Goal: Task Accomplishment & Management: Manage account settings

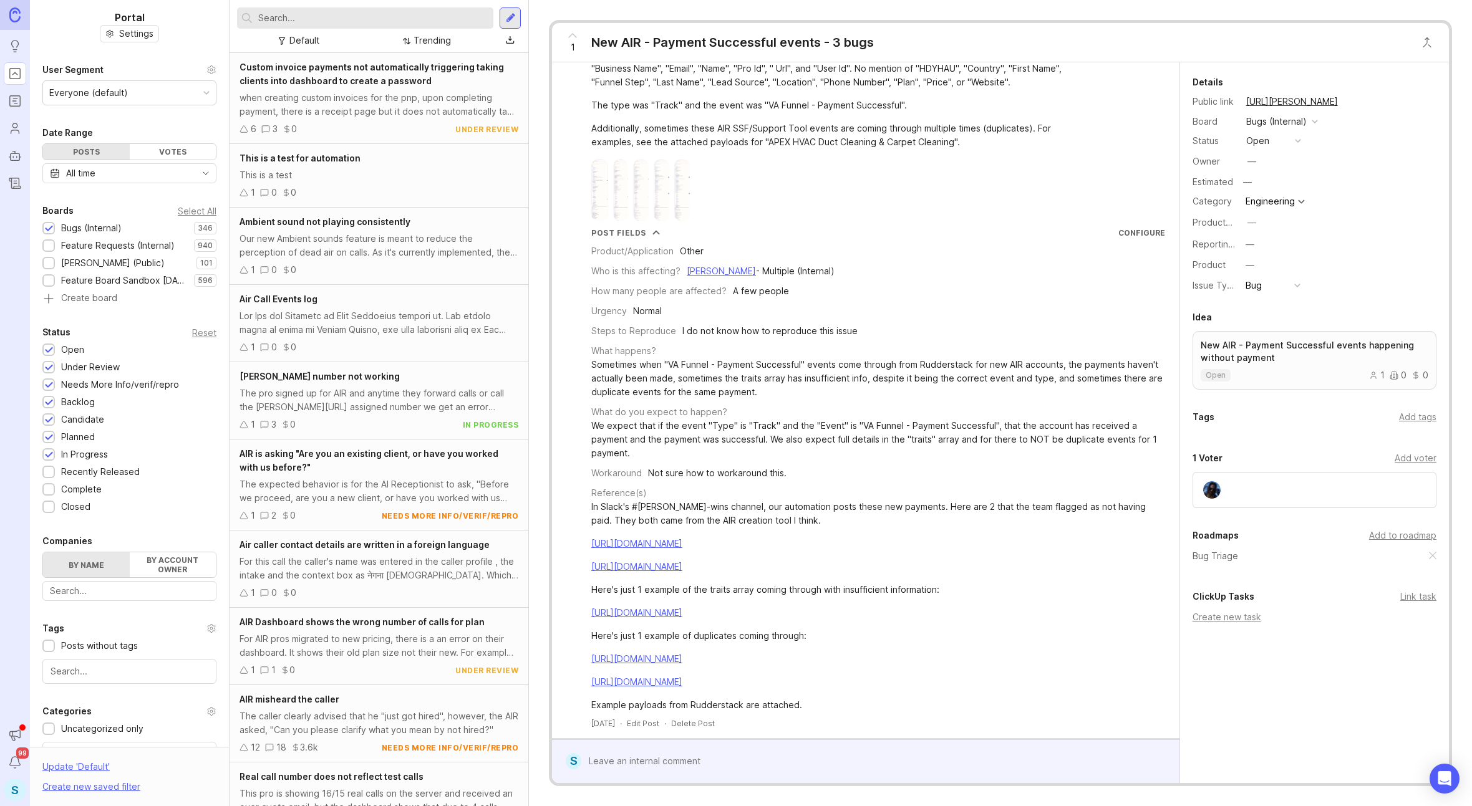
scroll to position [131, 0]
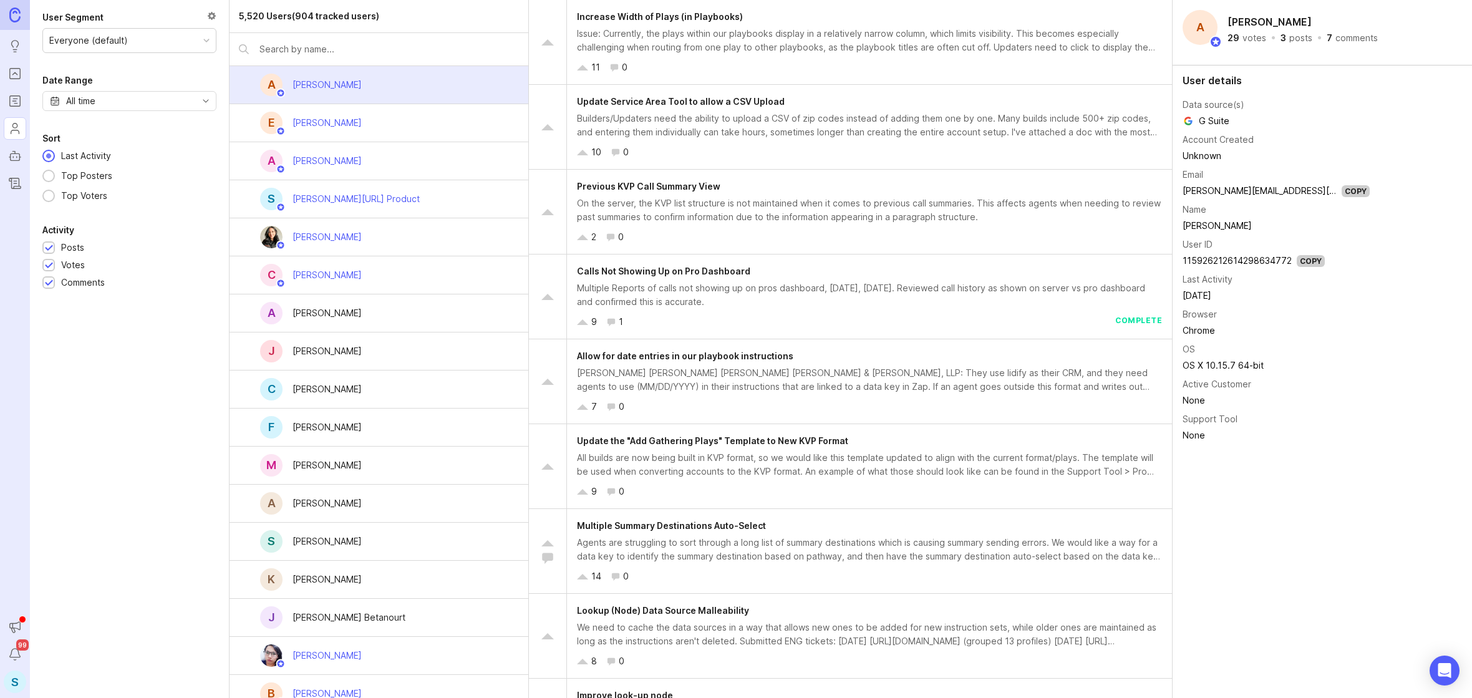
click at [324, 44] on input "text" at bounding box center [388, 49] width 259 height 14
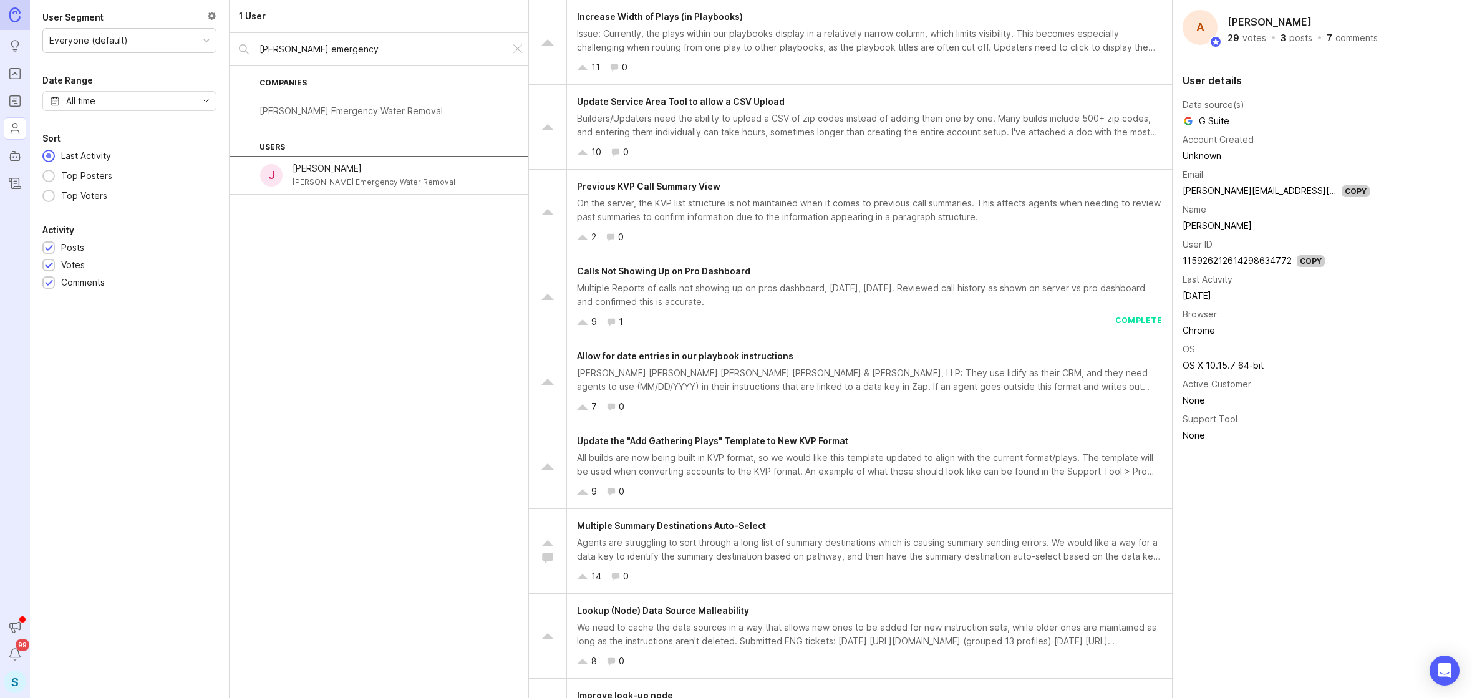
type input "smith emergency"
click at [312, 109] on div "Smith Emergency Water Removal" at bounding box center [350, 111] width 183 height 14
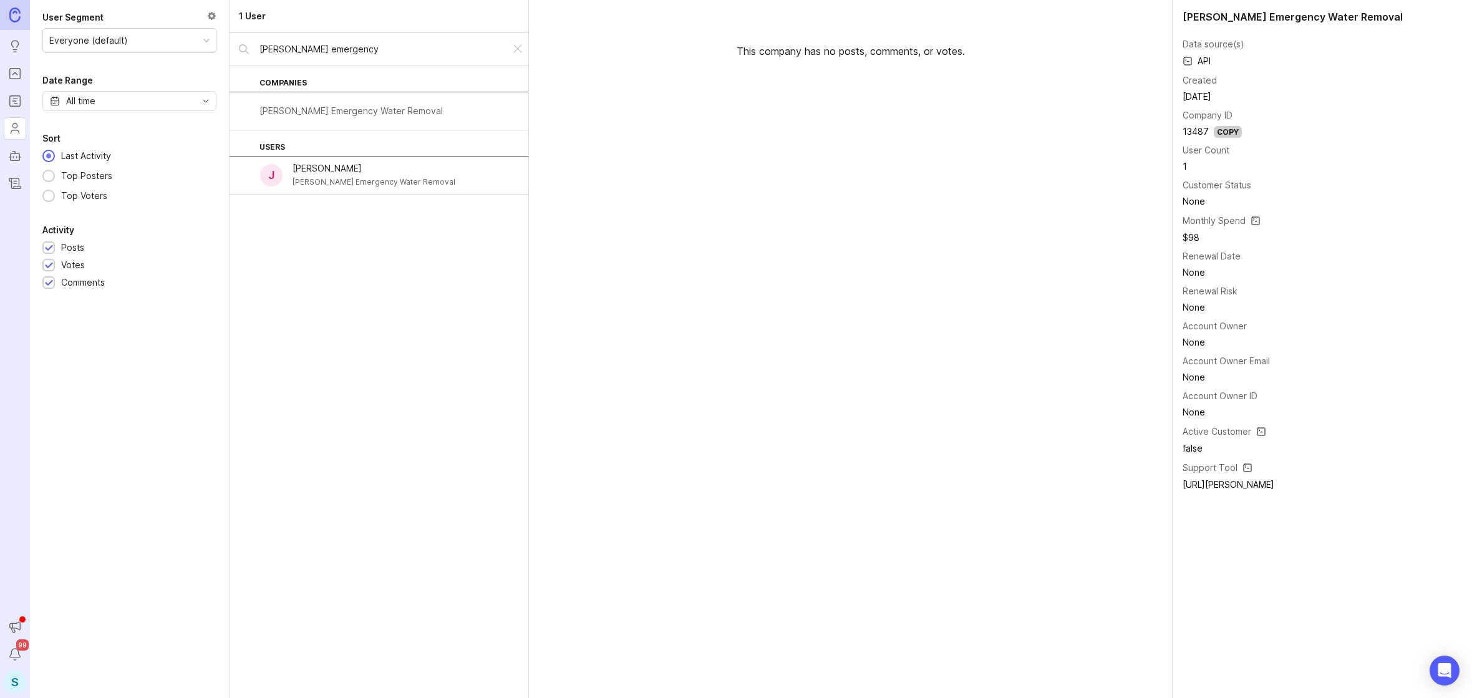
click at [372, 183] on div "Smith Emergency Water Removal" at bounding box center [373, 182] width 163 height 14
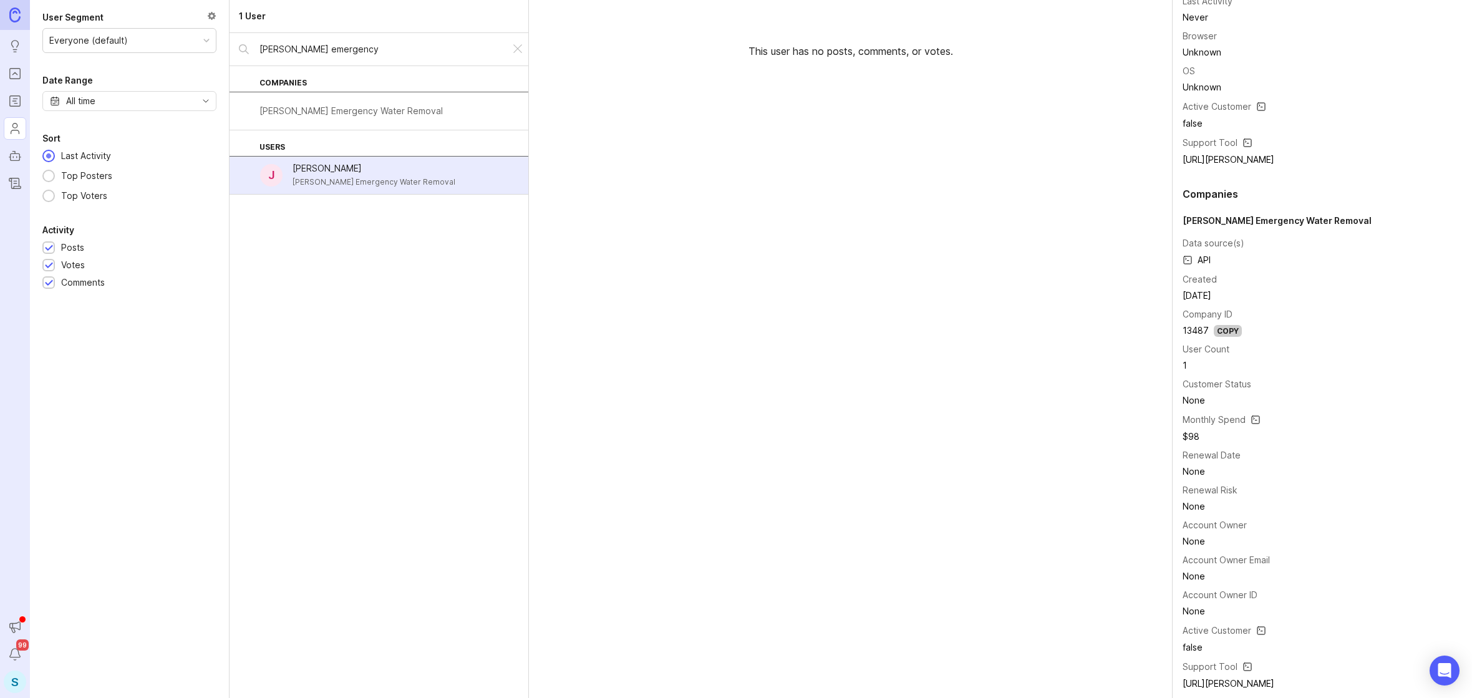
scroll to position [308, 0]
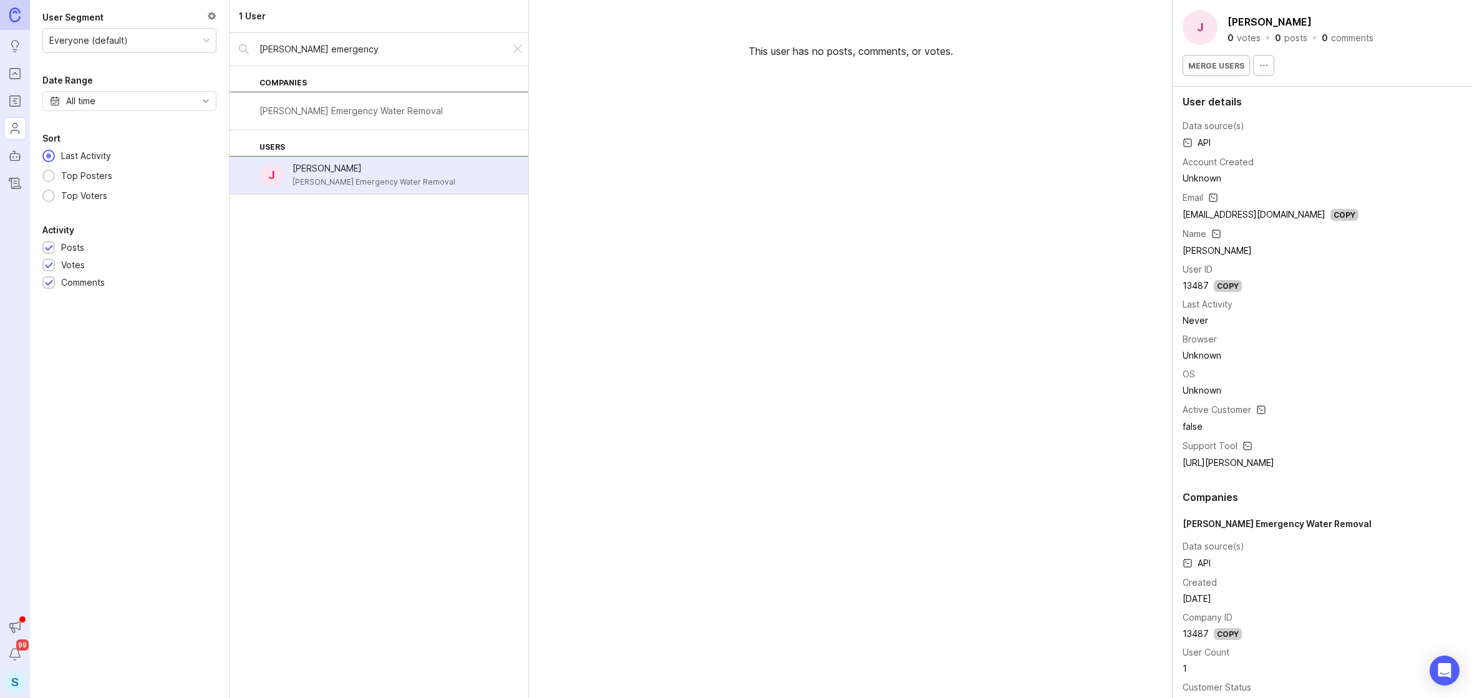
click at [1262, 70] on button "button" at bounding box center [1263, 65] width 21 height 21
click at [923, 446] on div "This user has no posts, comments, or votes." at bounding box center [851, 349] width 644 height 698
click at [395, 102] on div "[PERSON_NAME] Emergency Water Removal" at bounding box center [379, 111] width 299 height 38
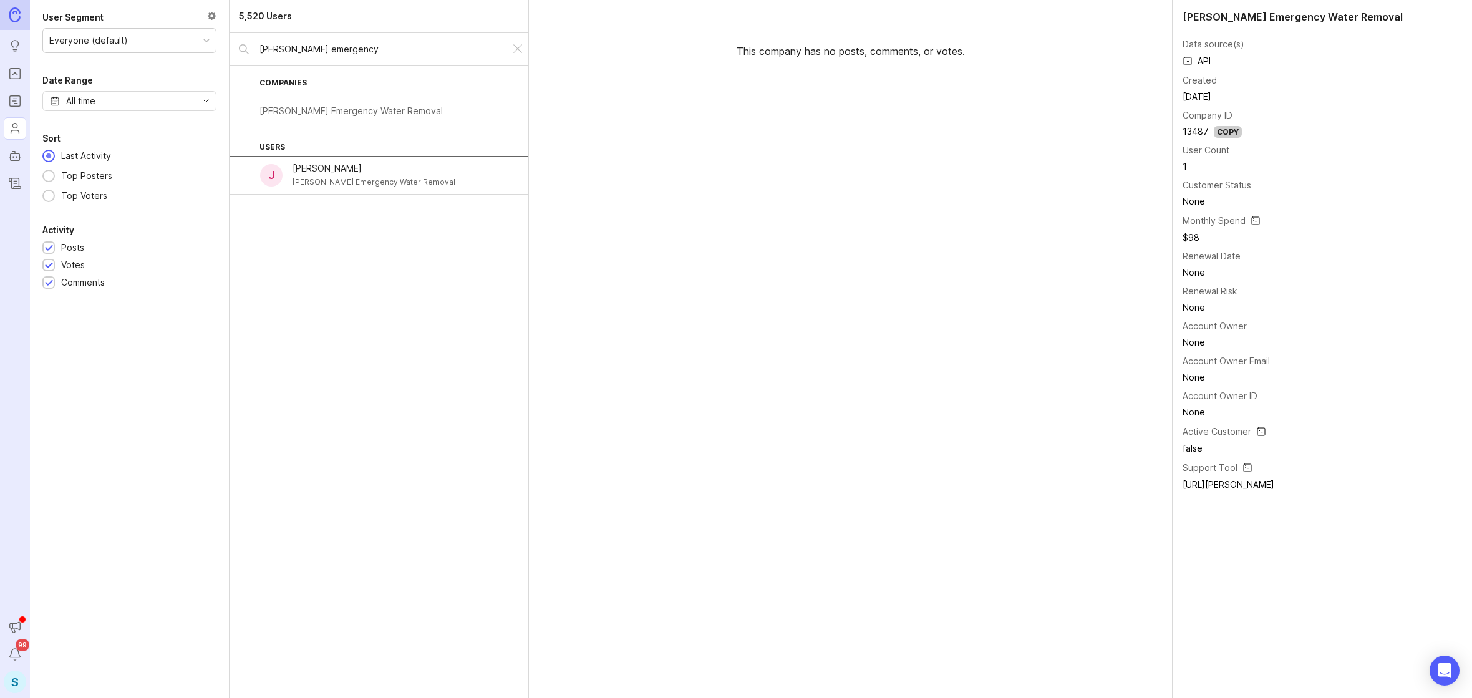
drag, startPoint x: 0, startPoint y: 0, endPoint x: 396, endPoint y: 167, distance: 429.6
click at [396, 167] on div "Julian Wan" at bounding box center [373, 169] width 163 height 14
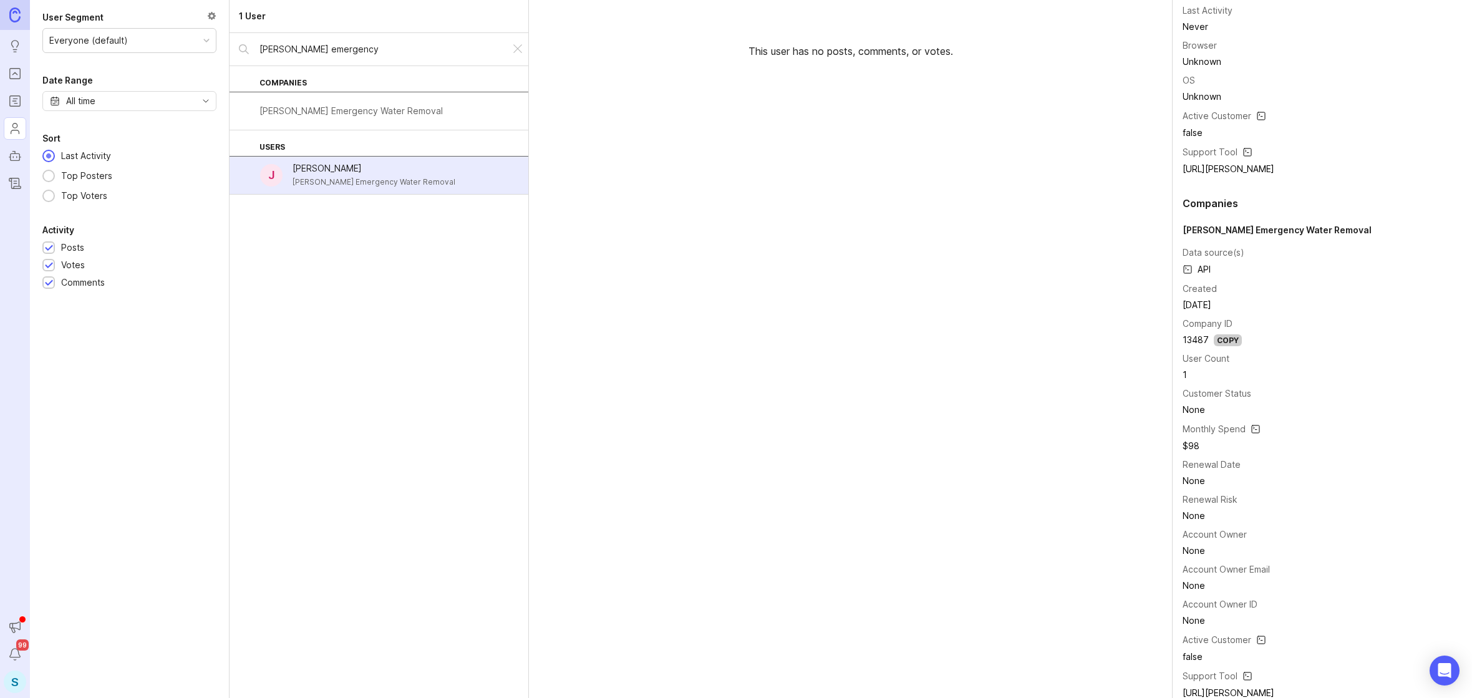
scroll to position [308, 0]
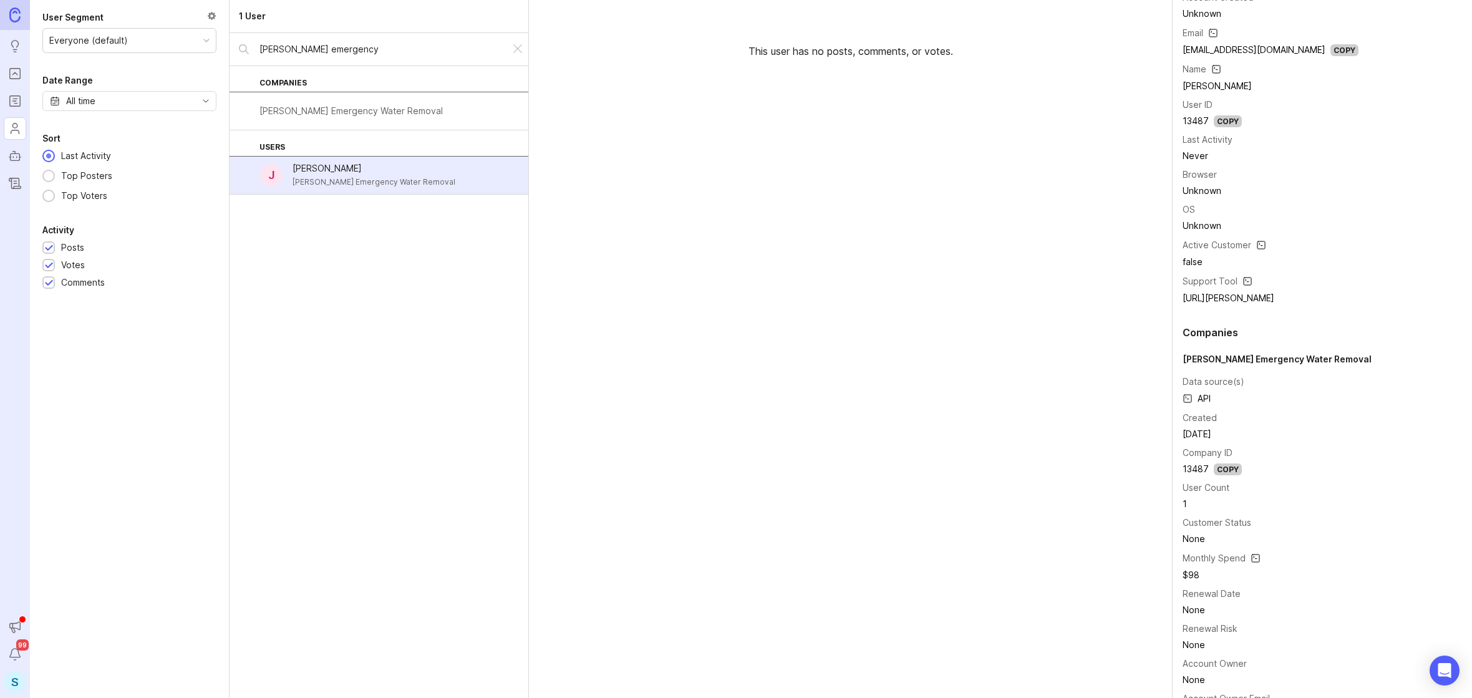
scroll to position [308, 0]
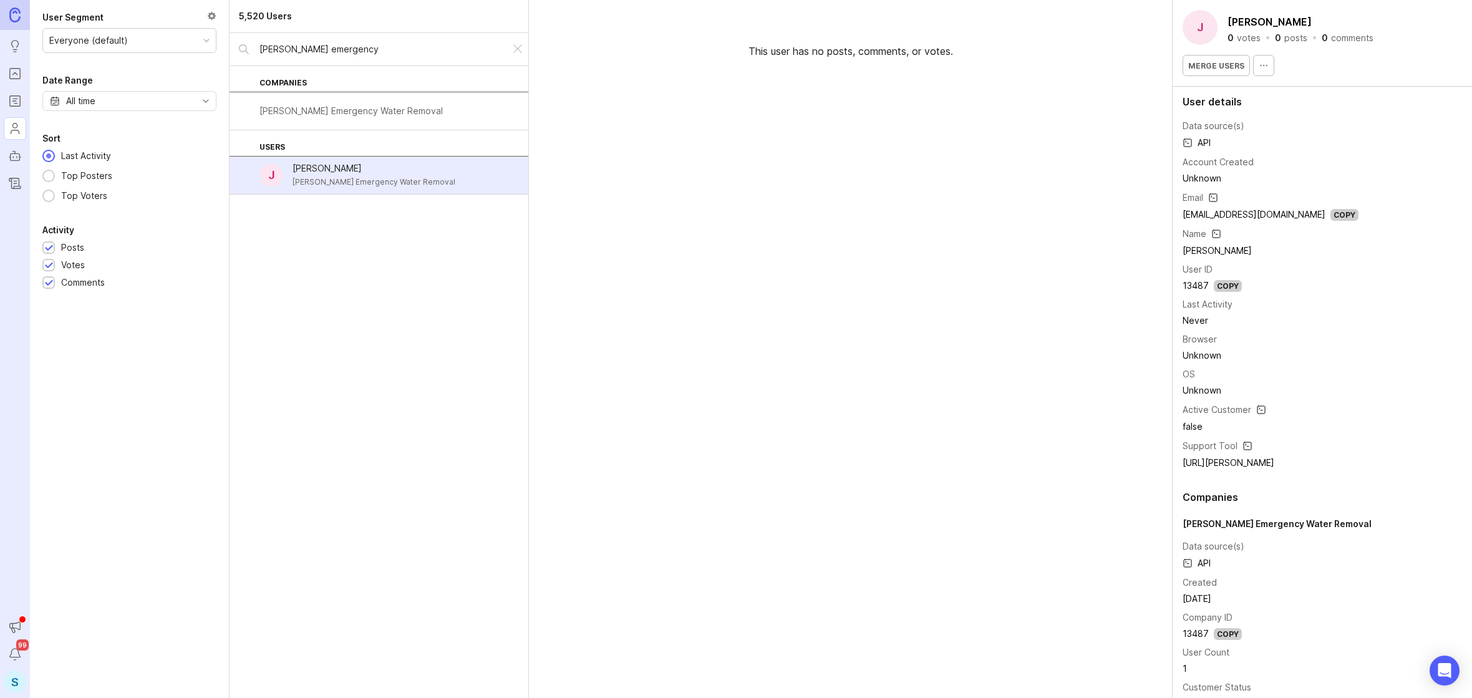
click at [407, 118] on div "[PERSON_NAME] Emergency Water Removal" at bounding box center [379, 111] width 299 height 38
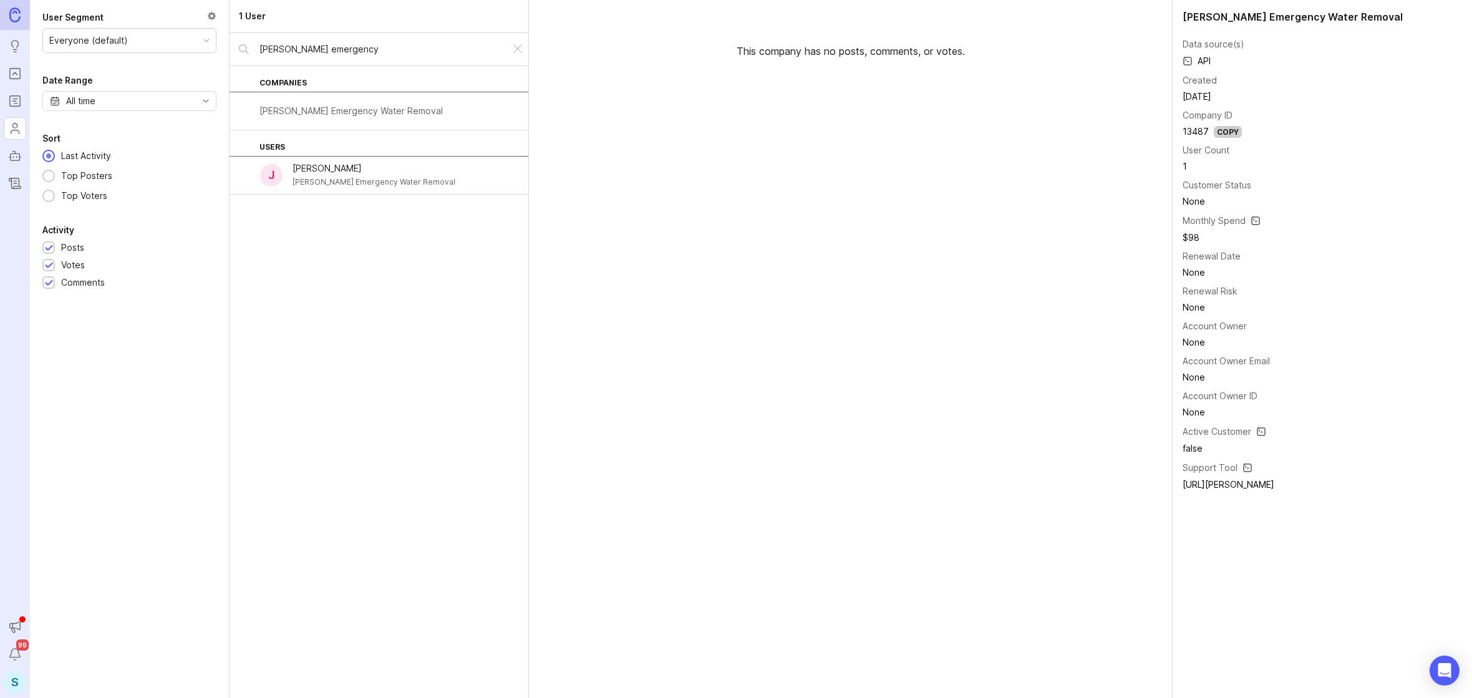
click at [354, 48] on input "[PERSON_NAME] emergency" at bounding box center [379, 49] width 241 height 14
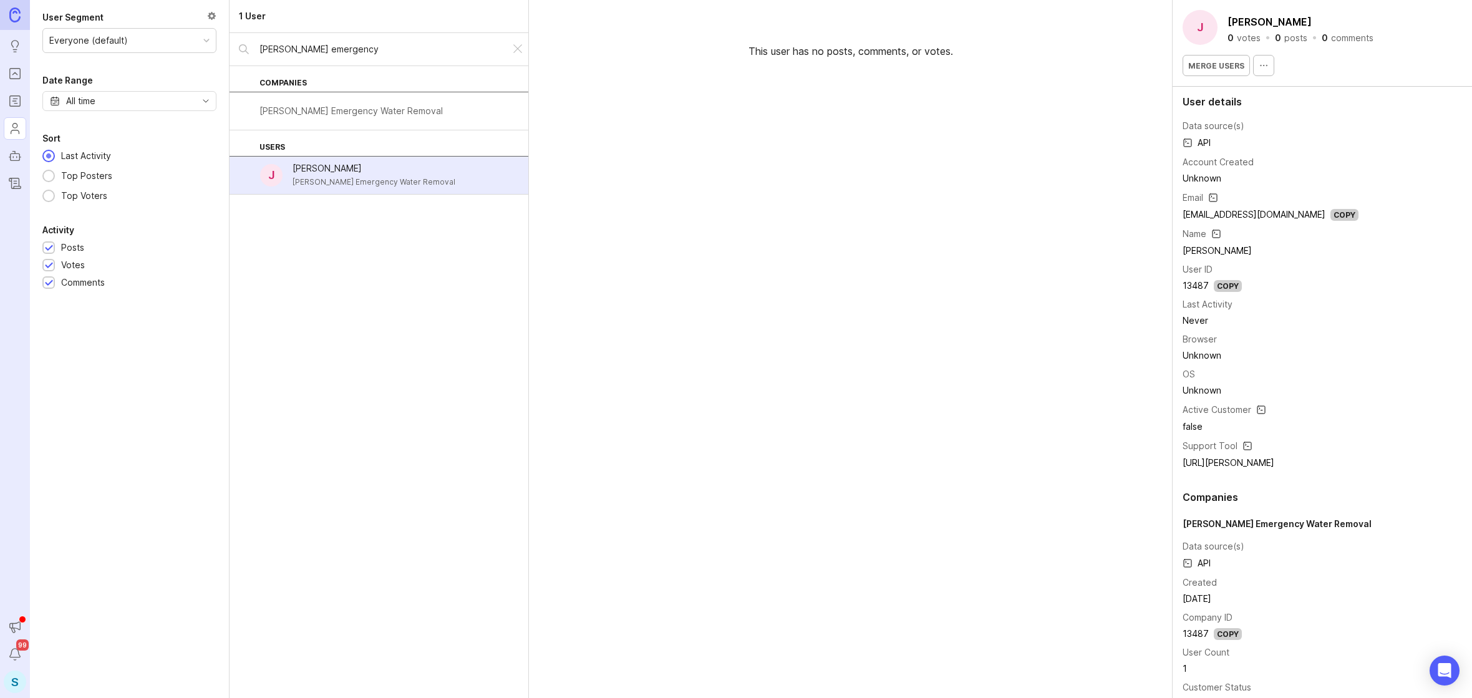
drag, startPoint x: 339, startPoint y: 53, endPoint x: 253, endPoint y: 49, distance: 86.2
click at [253, 49] on div "smith emergency" at bounding box center [370, 49] width 281 height 32
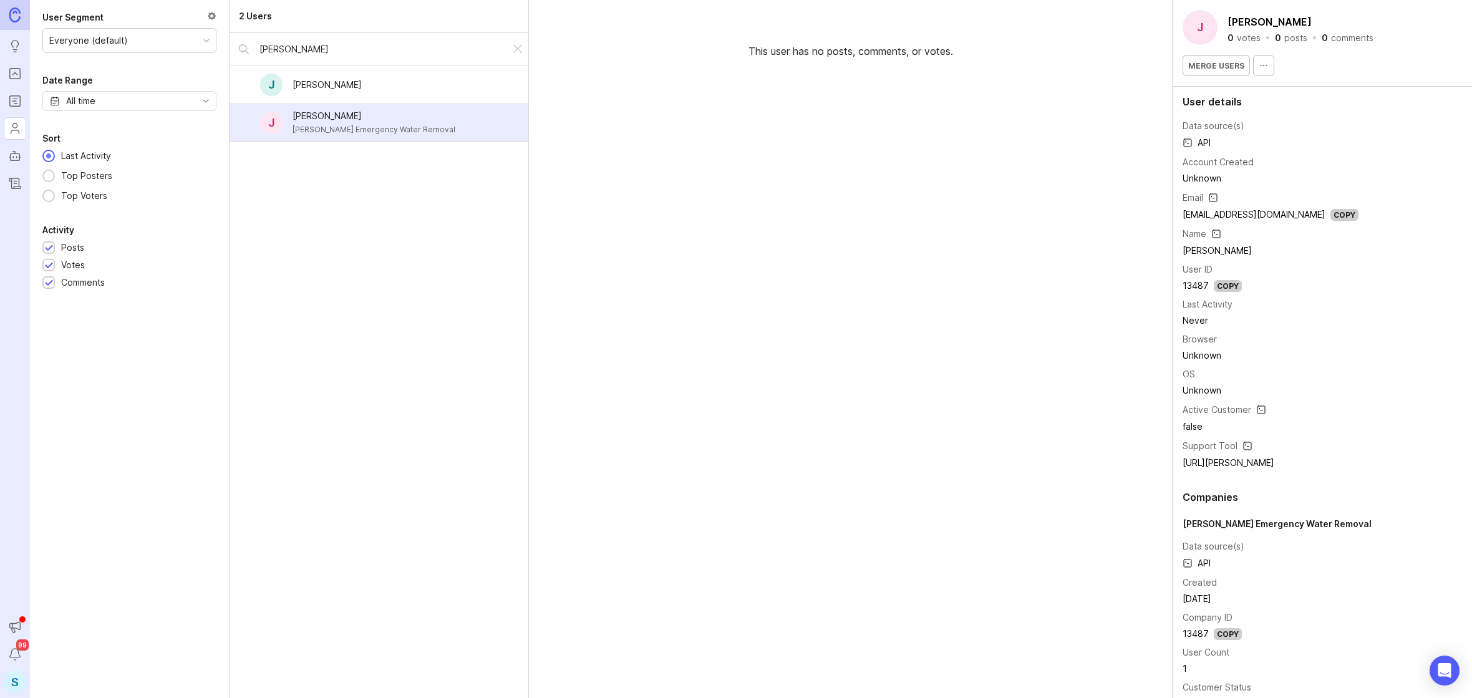
type input "julian wan"
click at [350, 82] on div "J Julian Wan" at bounding box center [379, 85] width 299 height 38
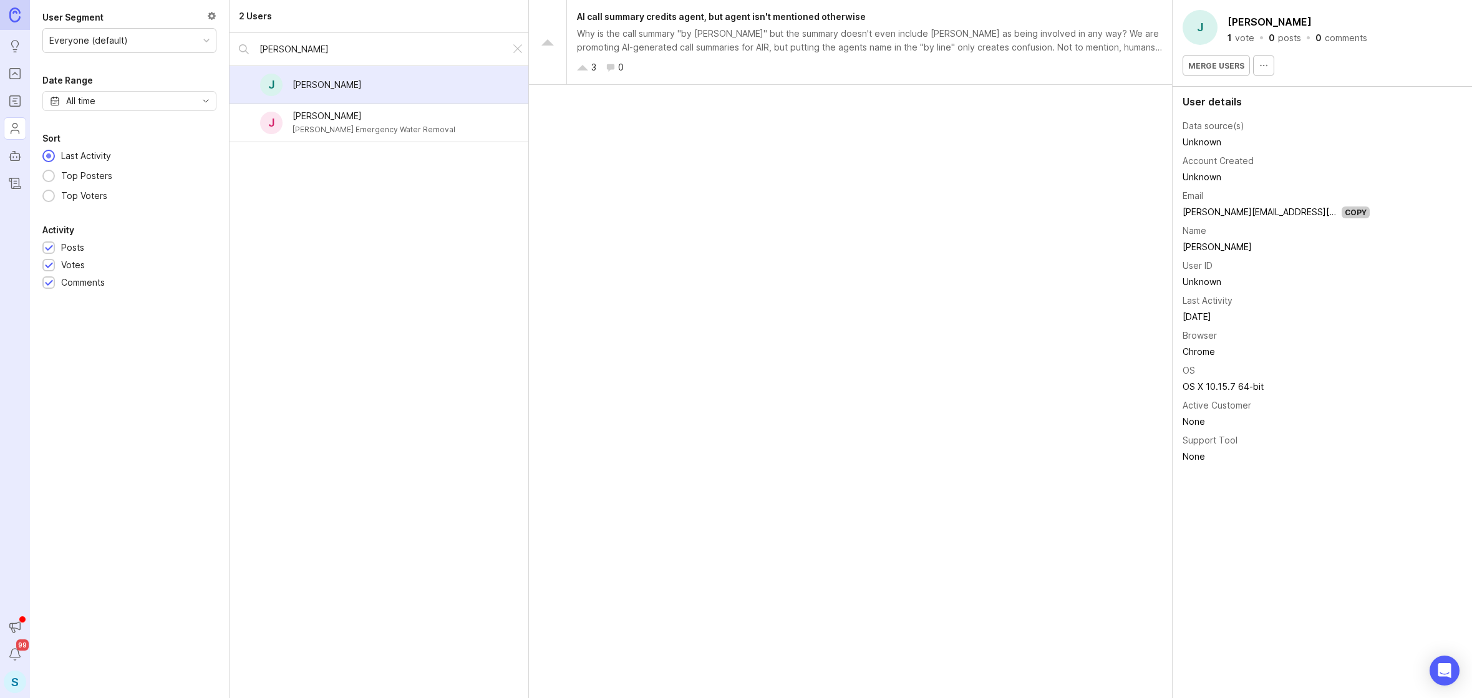
click at [333, 112] on div "Julian Wan" at bounding box center [373, 116] width 163 height 14
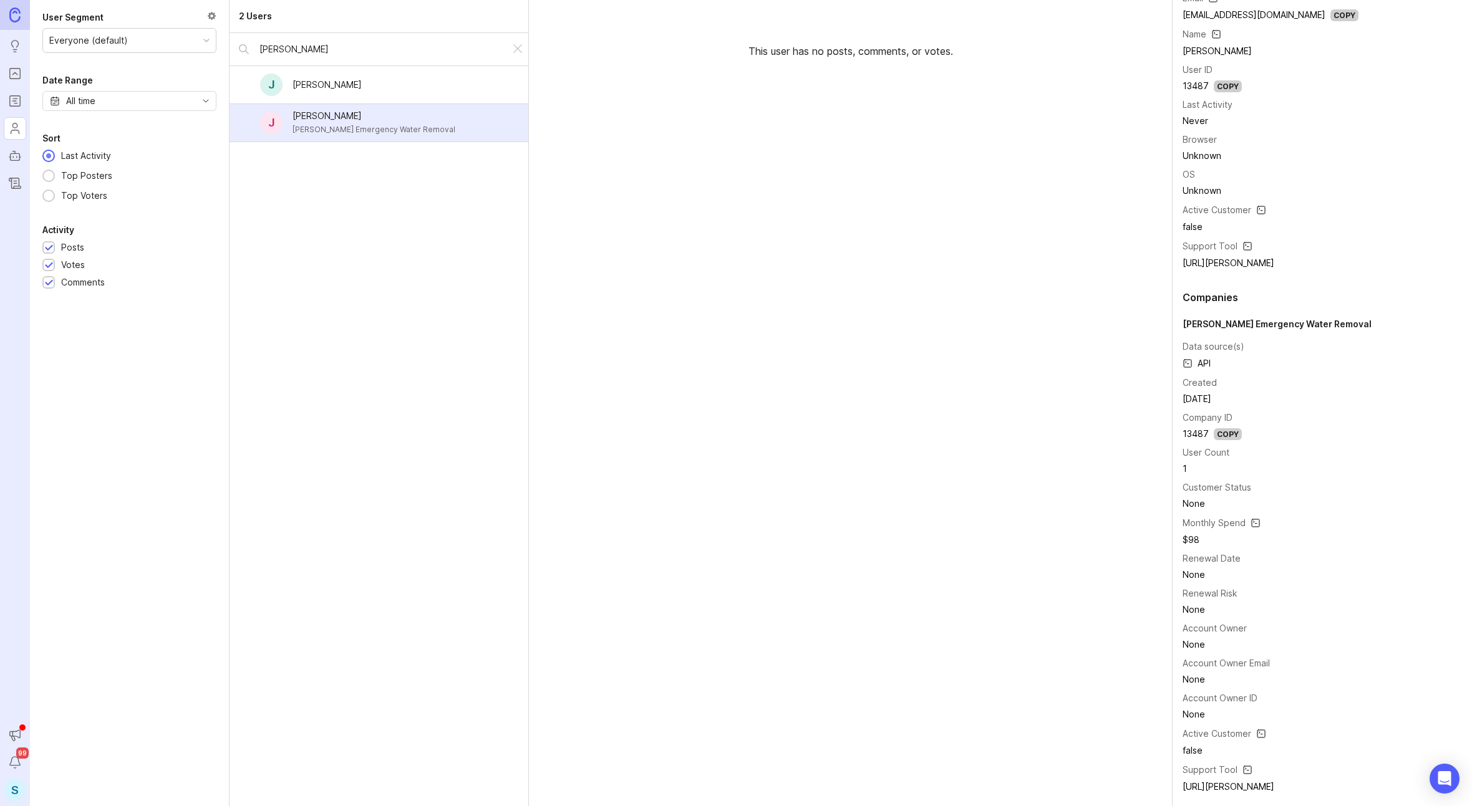
scroll to position [200, 0]
click at [1247, 248] on icon at bounding box center [1247, 246] width 10 height 15
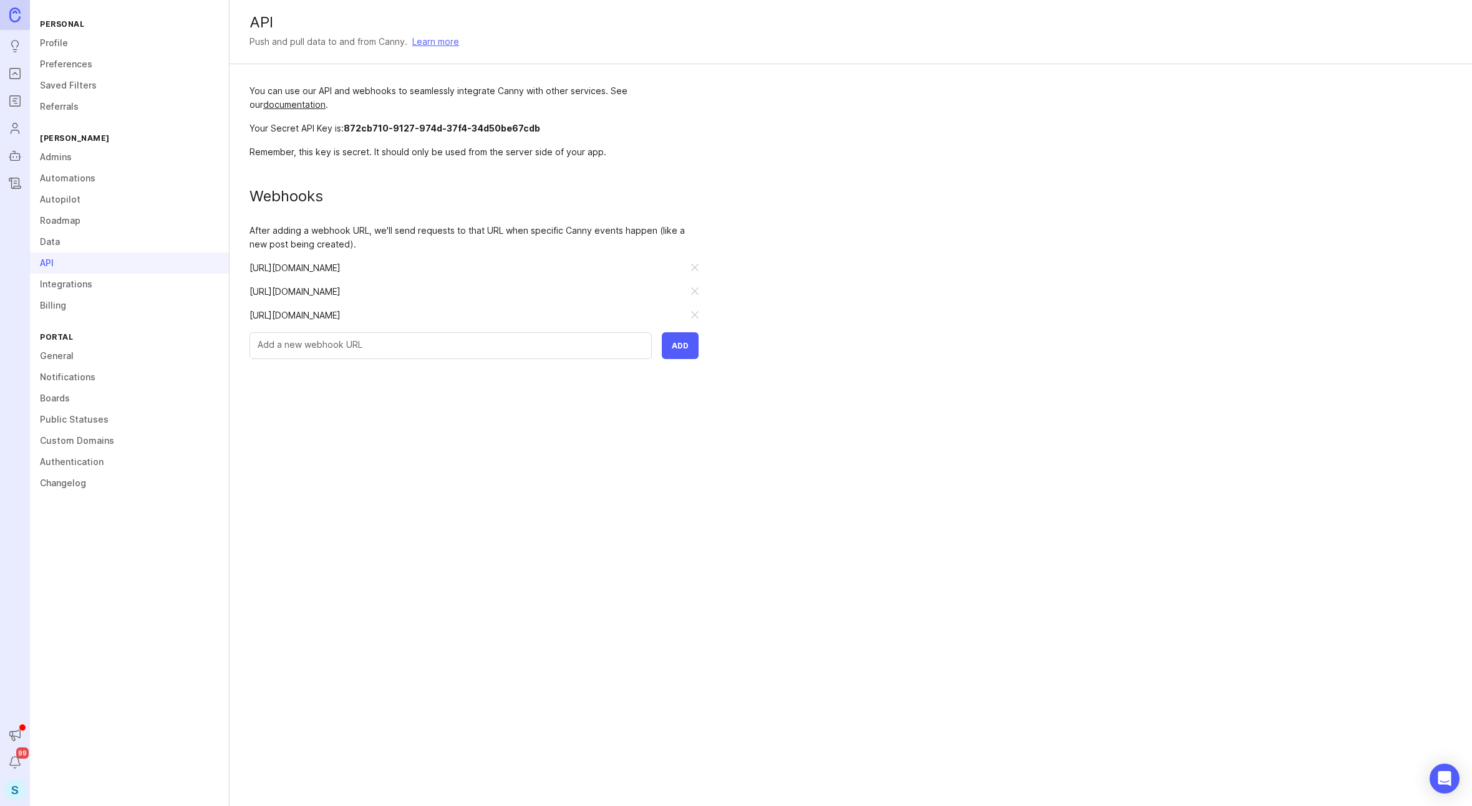
click at [71, 239] on link "Data" at bounding box center [129, 241] width 199 height 21
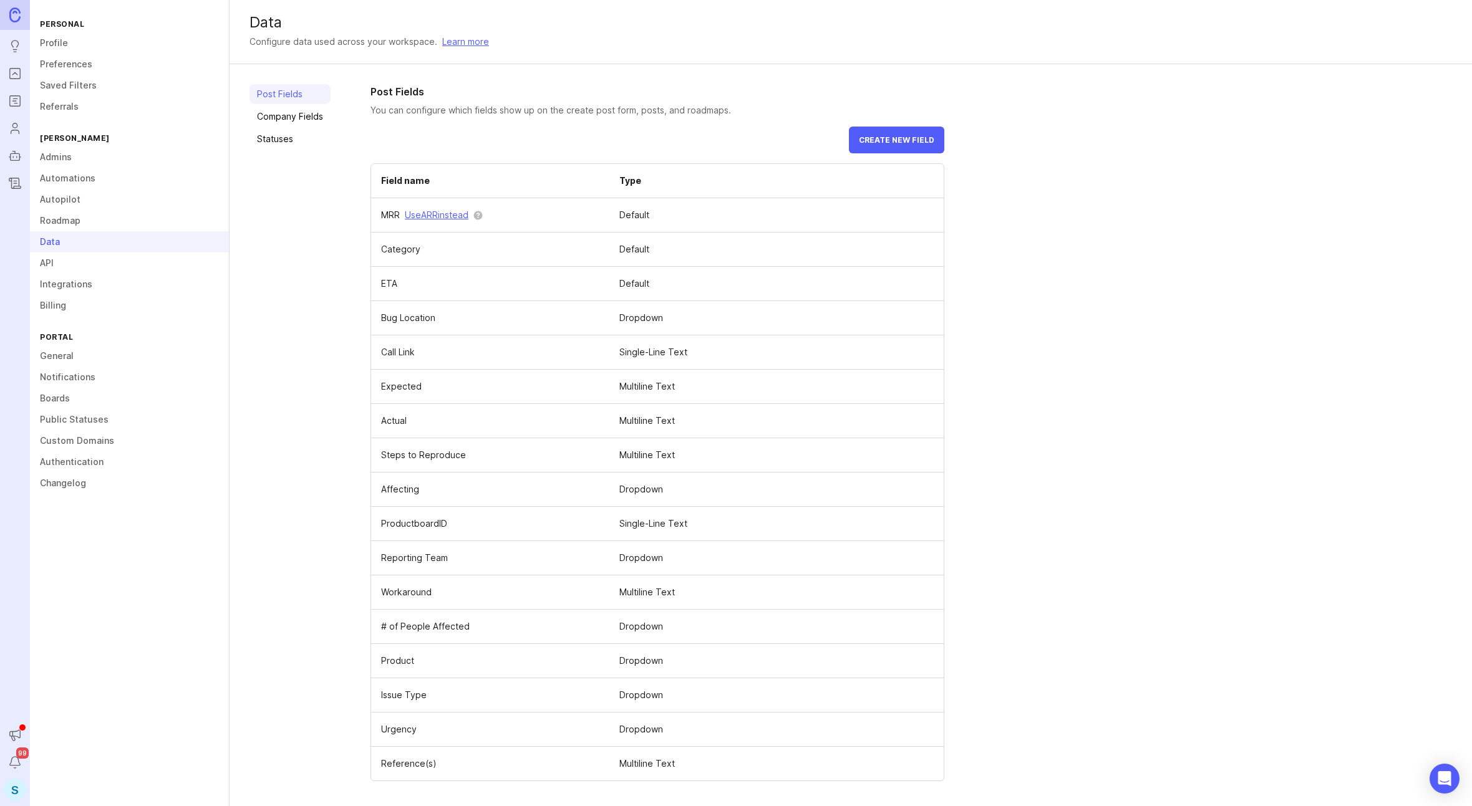
click at [283, 119] on link "Company Fields" at bounding box center [289, 117] width 81 height 20
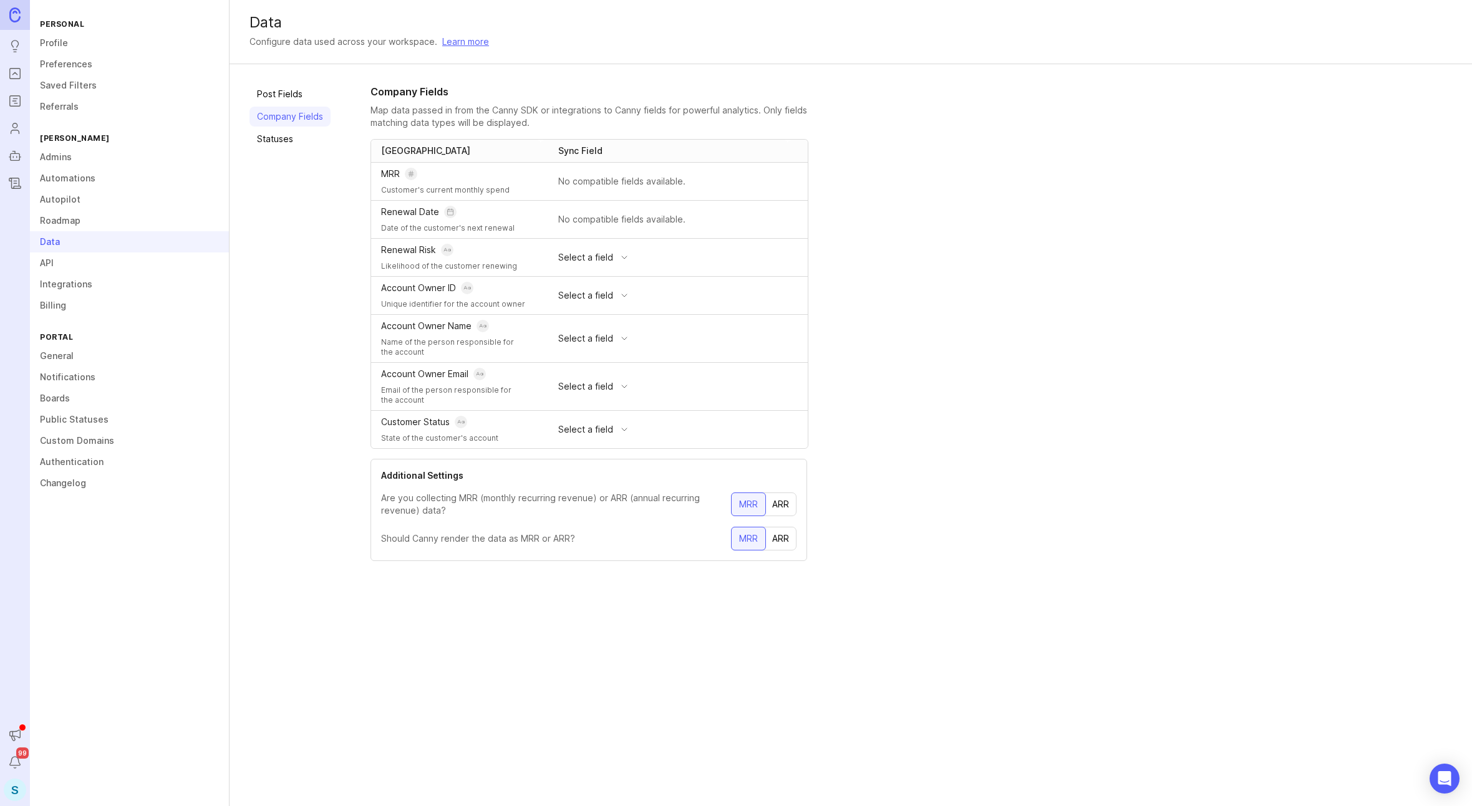
click at [283, 141] on link "Statuses" at bounding box center [289, 139] width 81 height 20
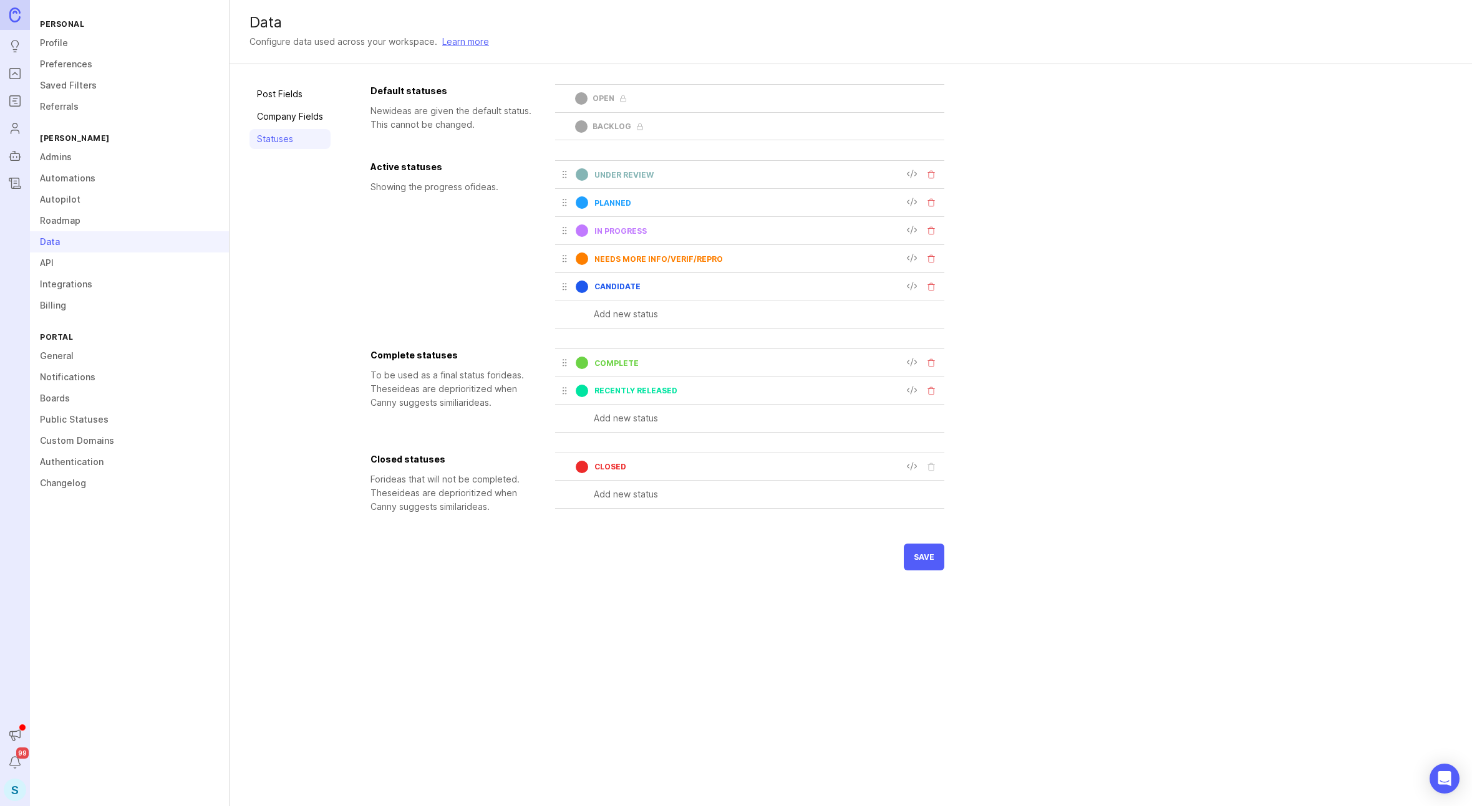
click at [286, 115] on link "Company Fields" at bounding box center [289, 117] width 81 height 20
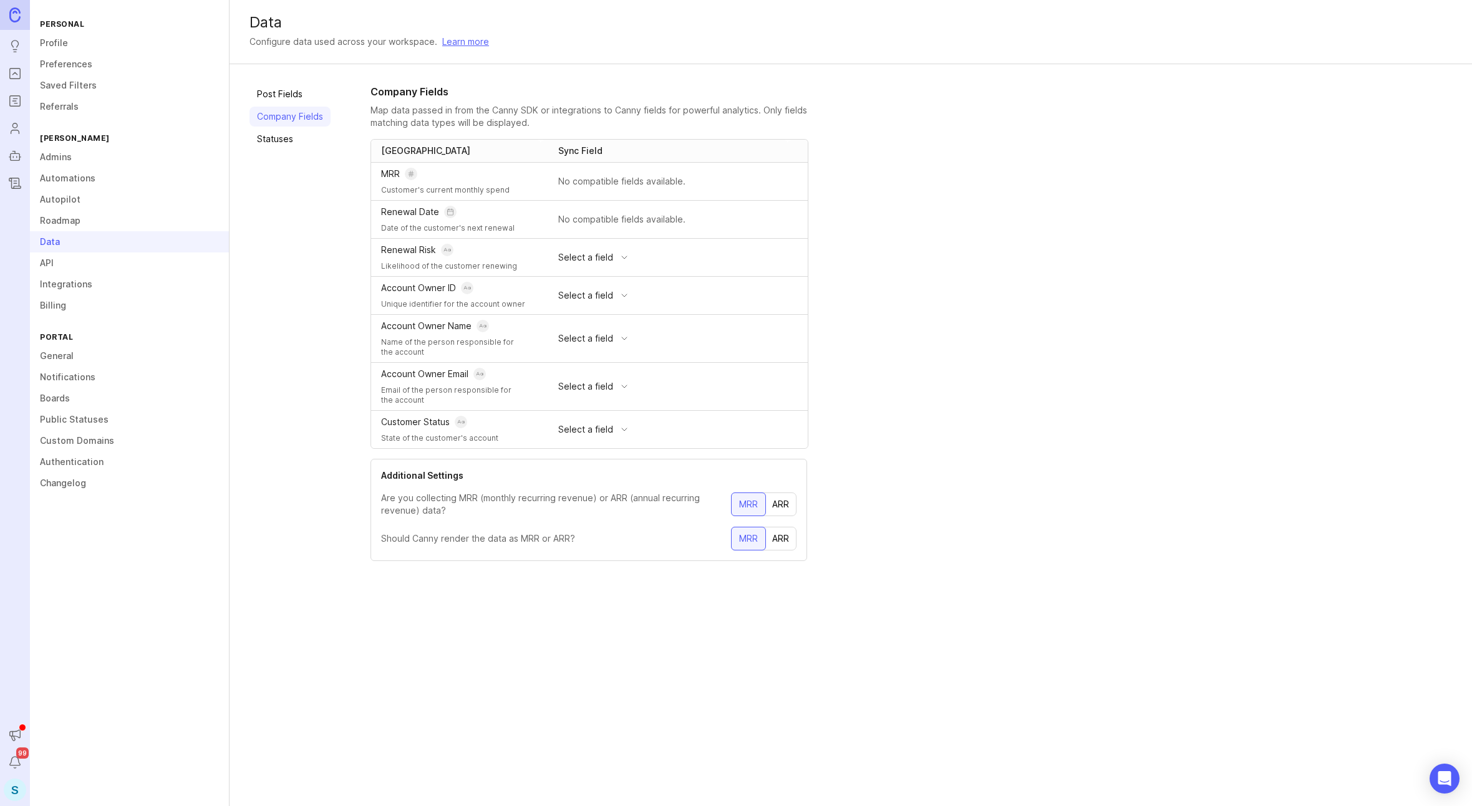
click at [282, 92] on link "Post Fields" at bounding box center [289, 94] width 81 height 20
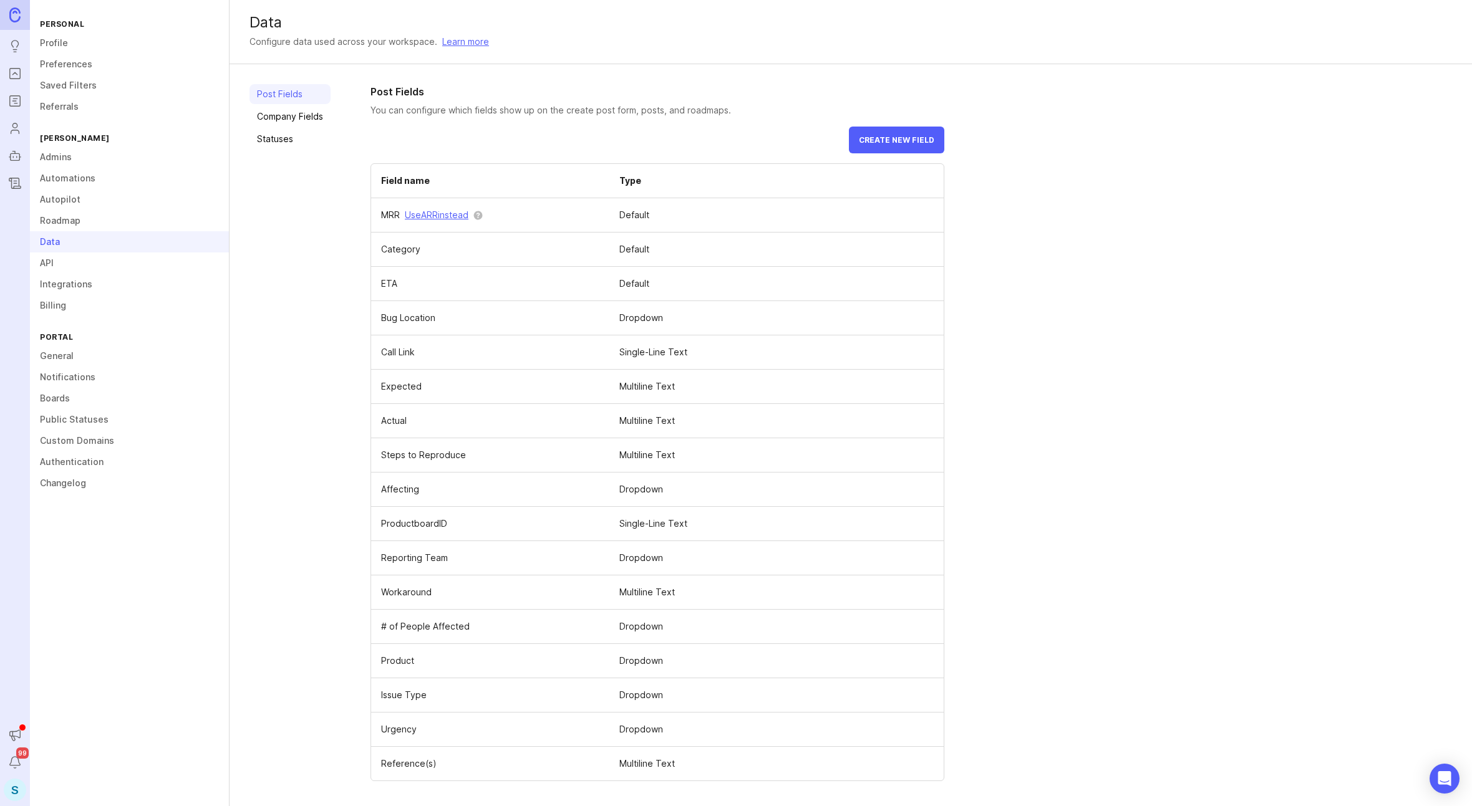
click at [288, 118] on link "Company Fields" at bounding box center [289, 117] width 81 height 20
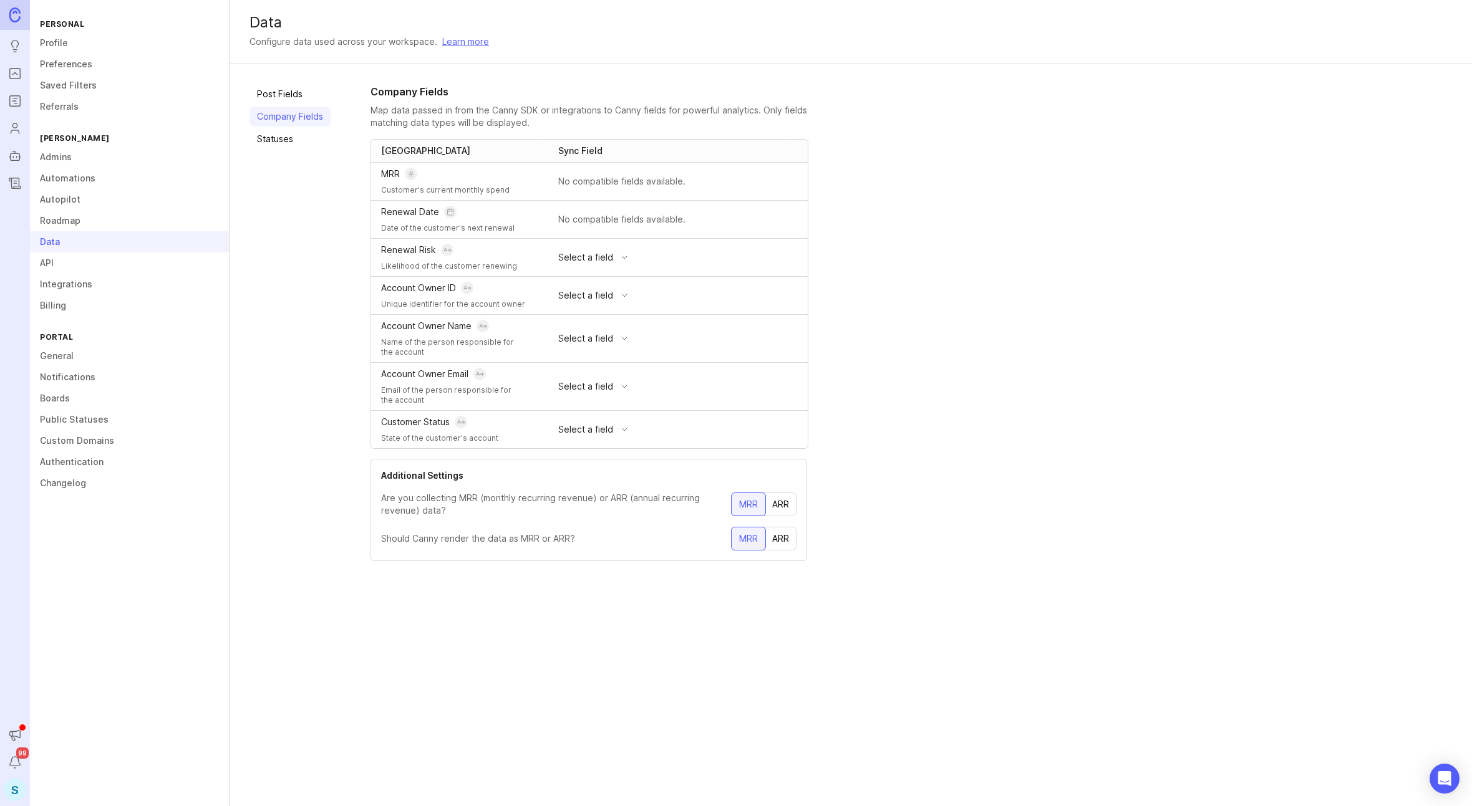
click at [114, 181] on link "Automations" at bounding box center [129, 178] width 199 height 21
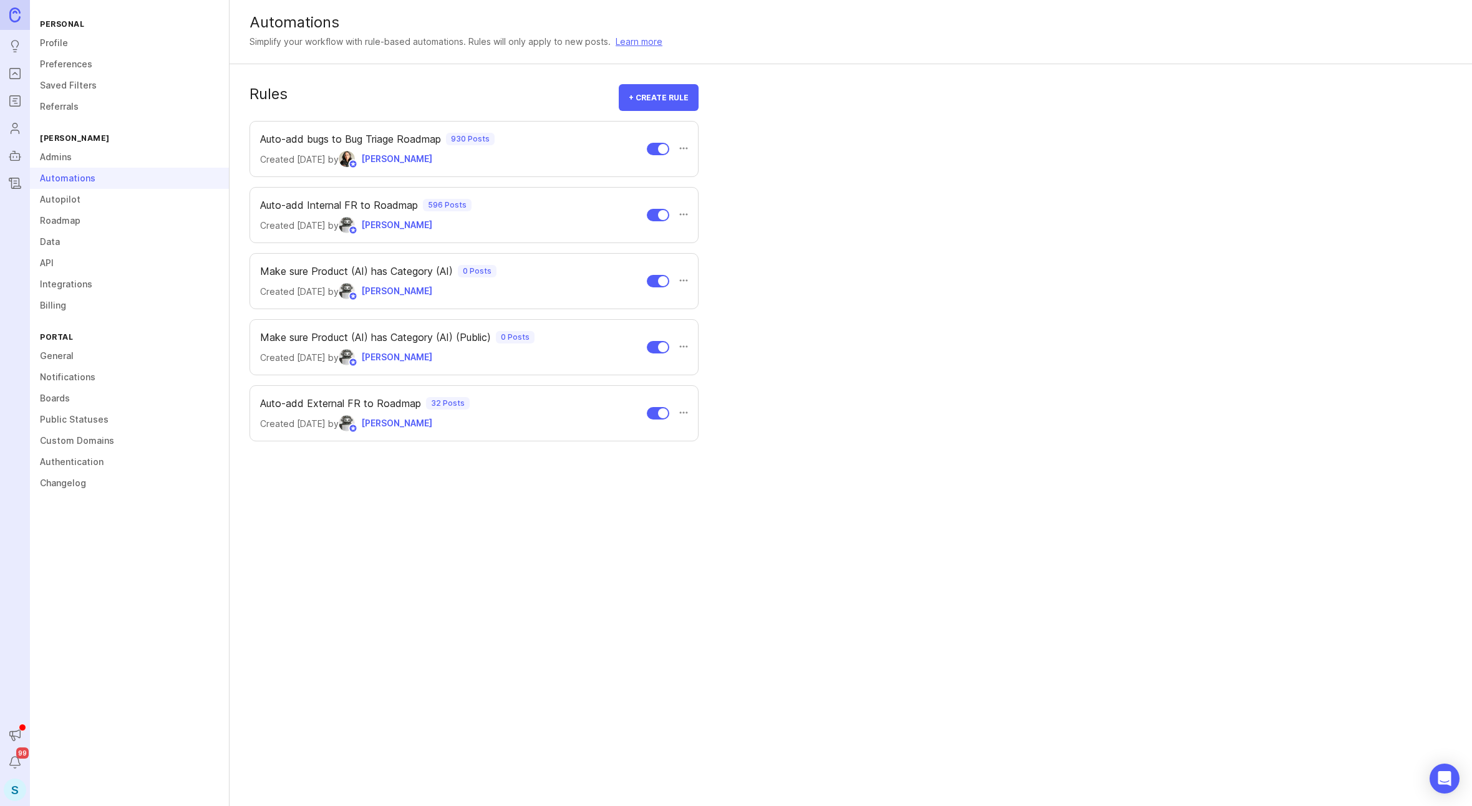
click at [683, 147] on div at bounding box center [683, 149] width 9 height 11
click at [677, 166] on button "Edit" at bounding box center [643, 172] width 87 height 24
click at [684, 148] on div at bounding box center [683, 149] width 9 height 11
click at [682, 166] on button "Edit" at bounding box center [643, 172] width 87 height 24
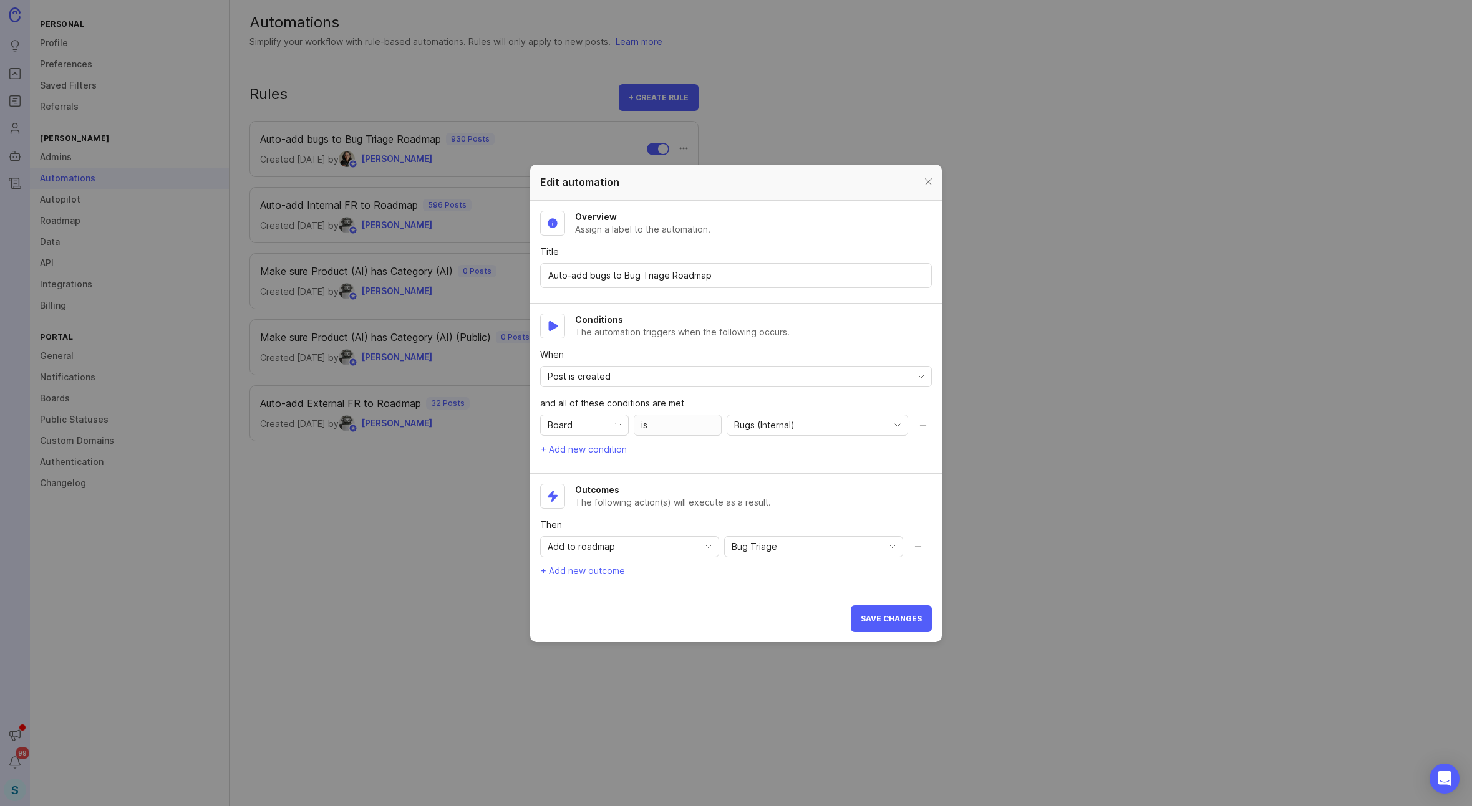
click at [586, 551] on span "Add to roadmap" at bounding box center [581, 547] width 67 height 14
click at [761, 488] on h2 "Outcomes" at bounding box center [673, 490] width 196 height 12
click at [606, 570] on span "+ Add new outcome" at bounding box center [583, 571] width 84 height 12
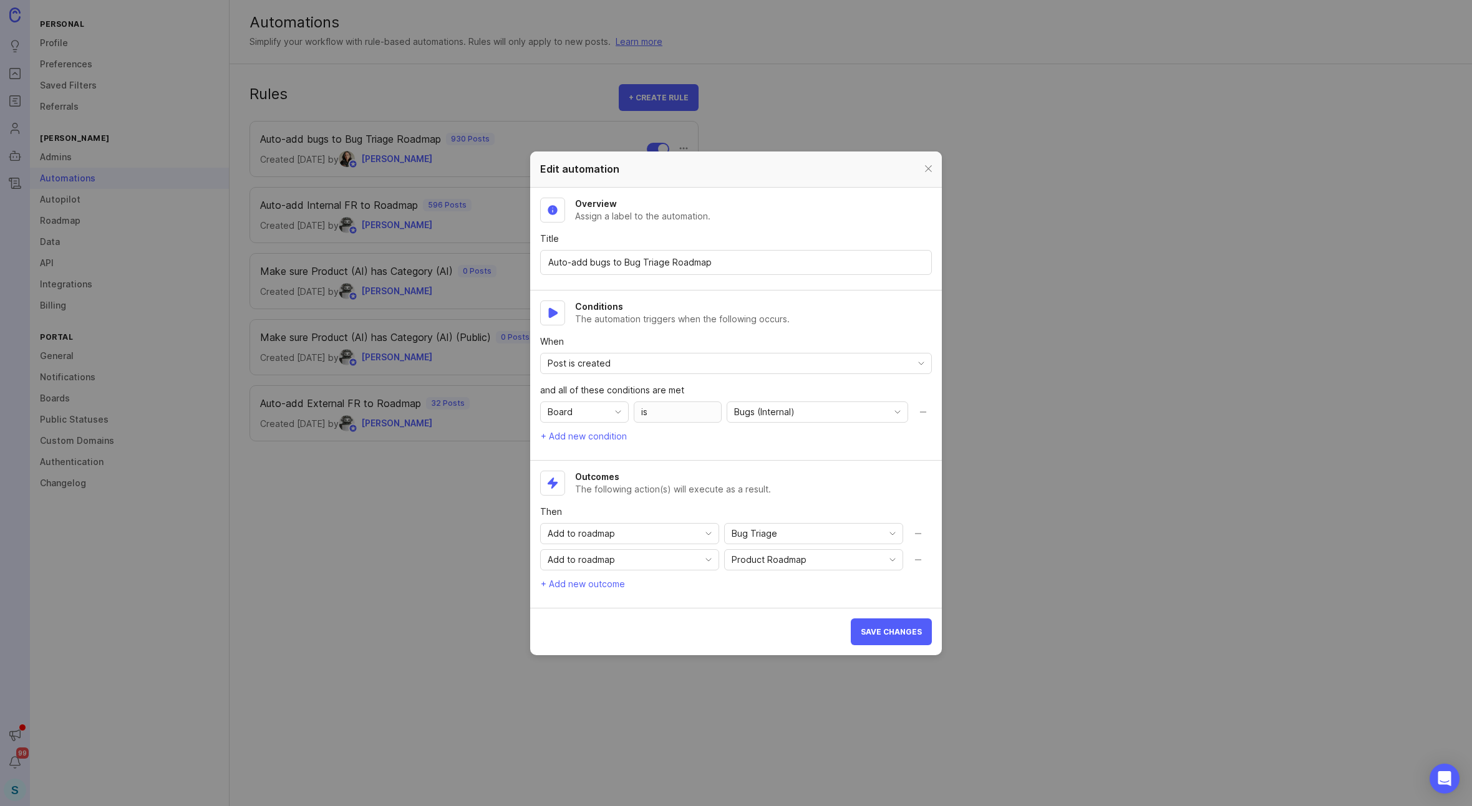
click at [614, 558] on span "Add to roadmap" at bounding box center [581, 560] width 67 height 14
click at [916, 561] on button "Remove action" at bounding box center [918, 559] width 20 height 21
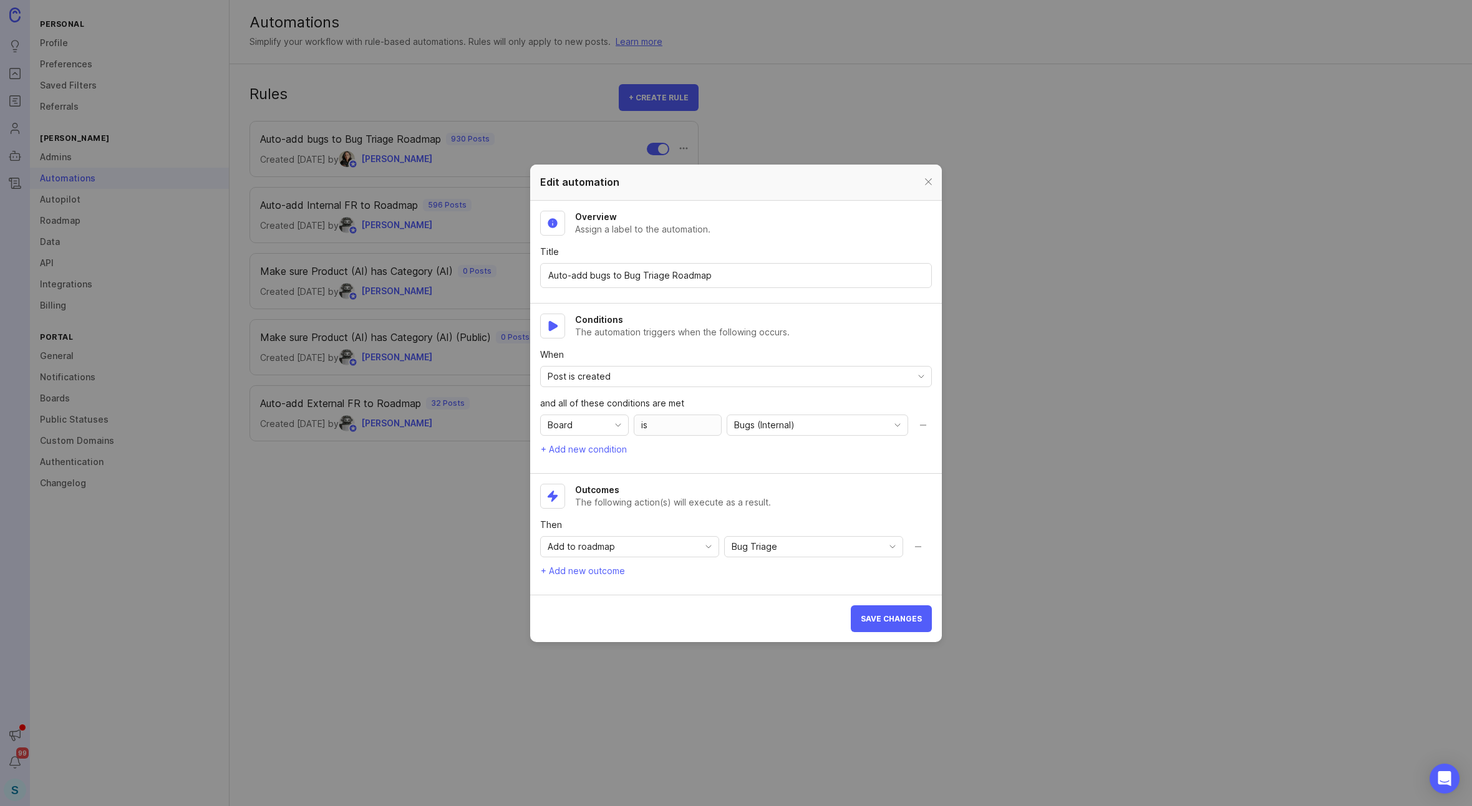
click at [930, 178] on div at bounding box center [928, 183] width 14 height 16
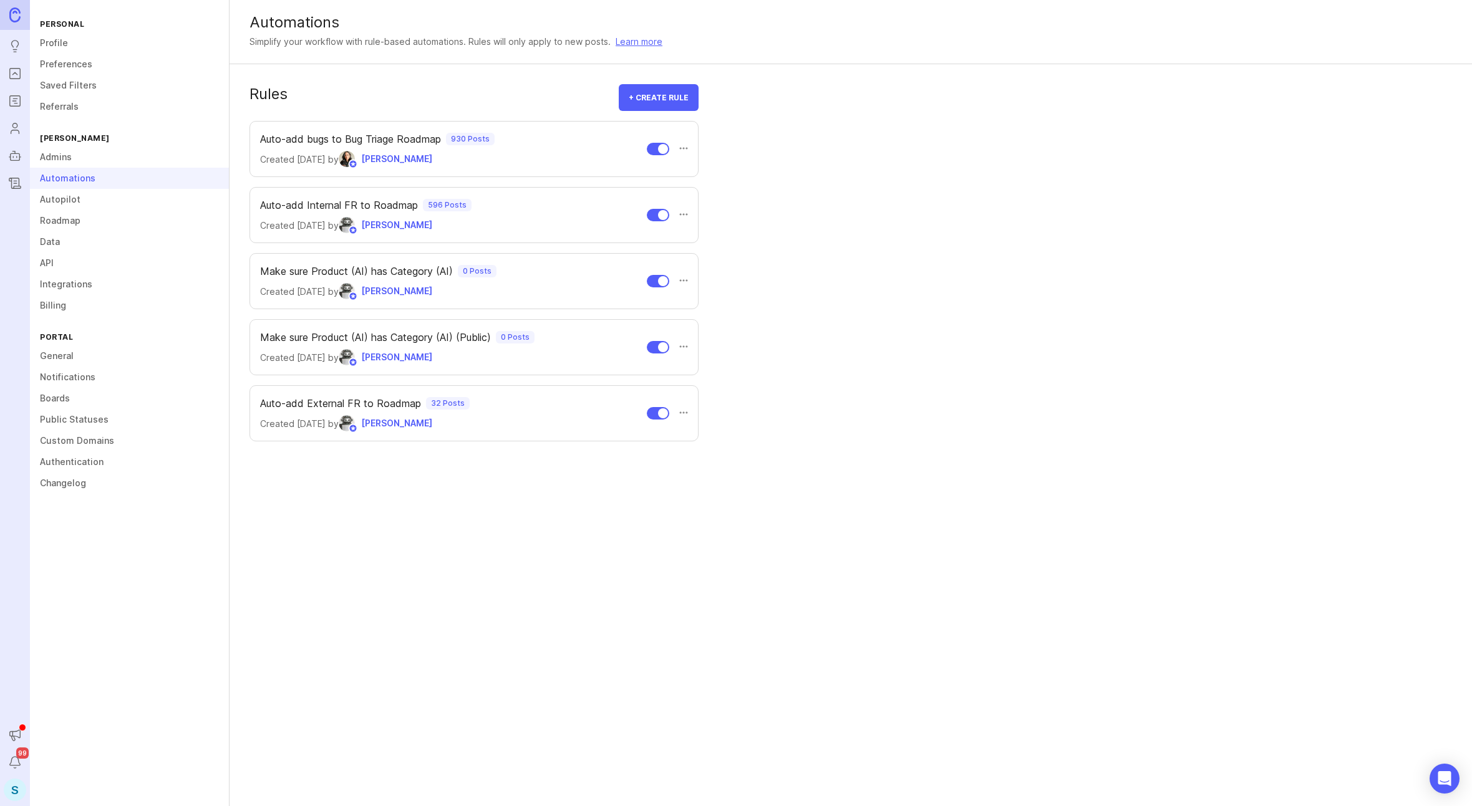
click at [91, 153] on link "Admins" at bounding box center [129, 157] width 199 height 21
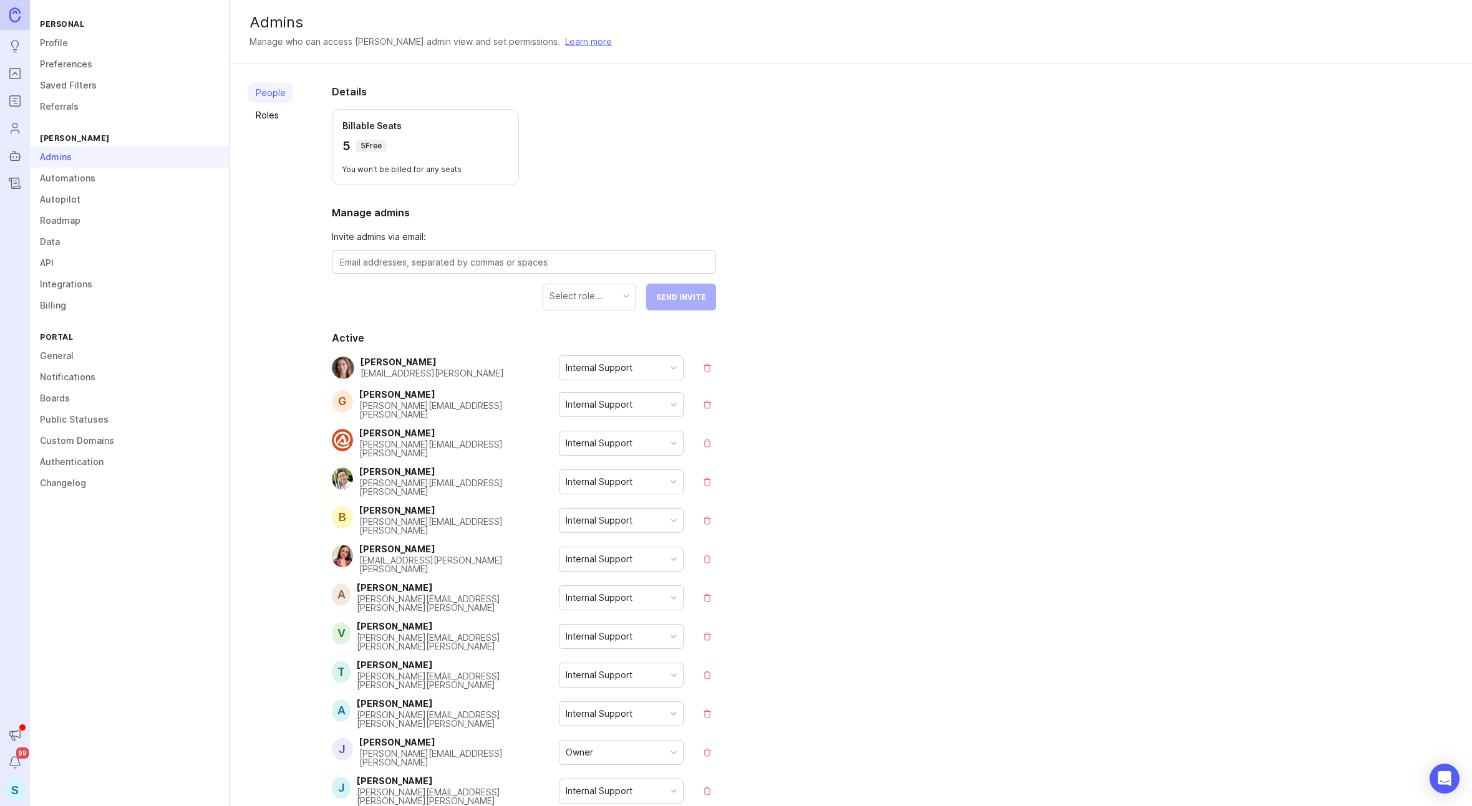
click at [98, 266] on link "API" at bounding box center [129, 263] width 199 height 21
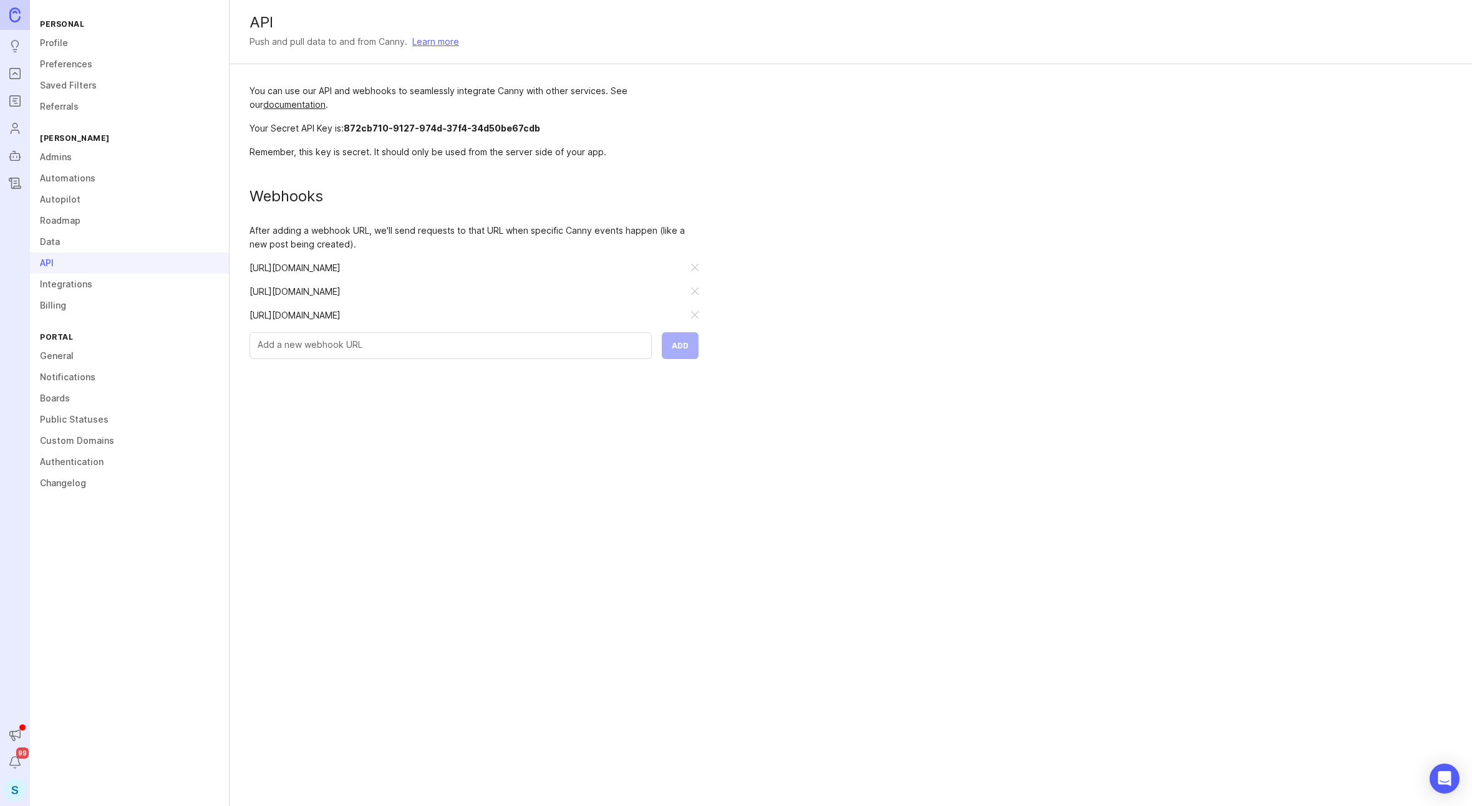
click at [58, 243] on link "Data" at bounding box center [129, 241] width 199 height 21
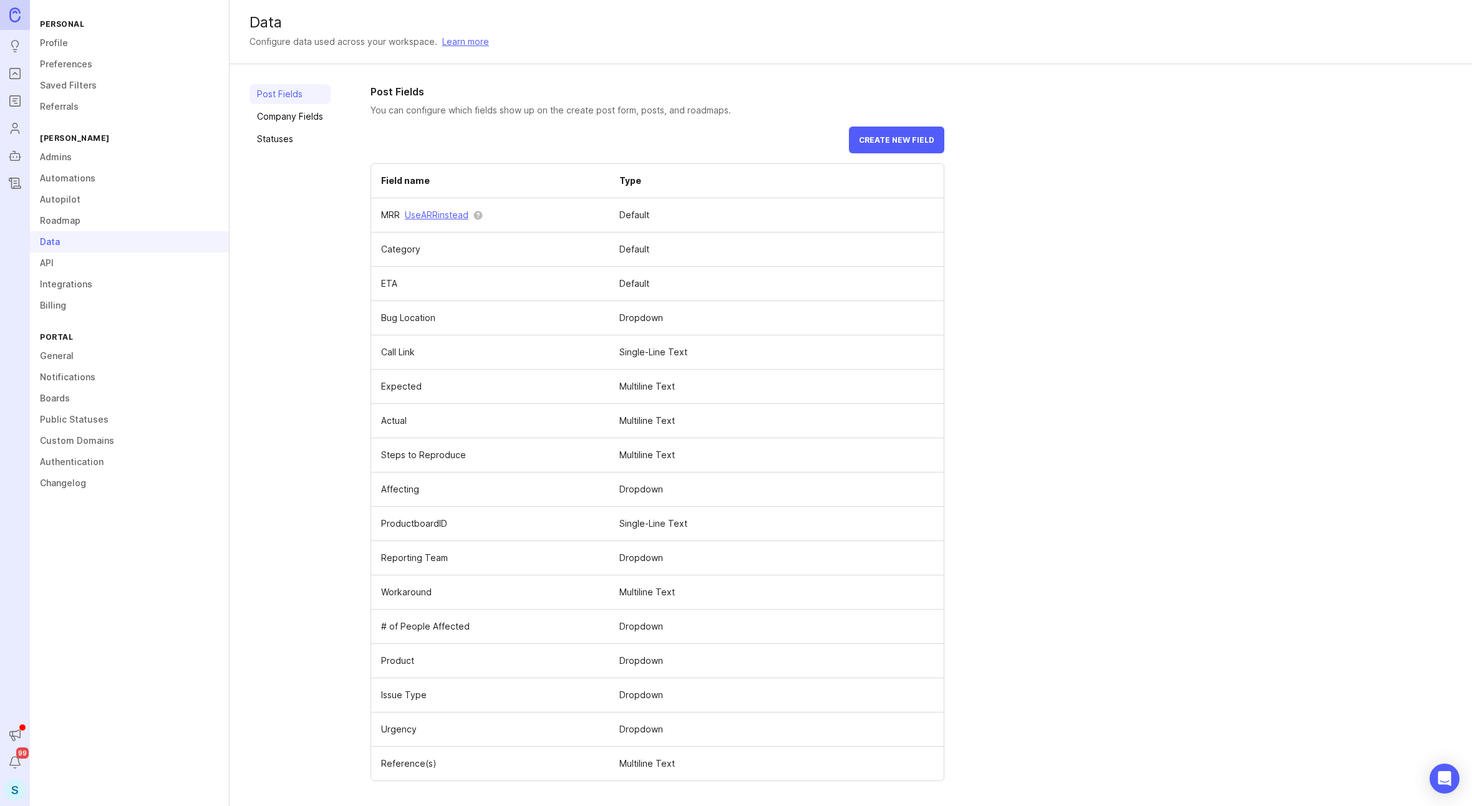
click at [273, 123] on link "Company Fields" at bounding box center [289, 117] width 81 height 20
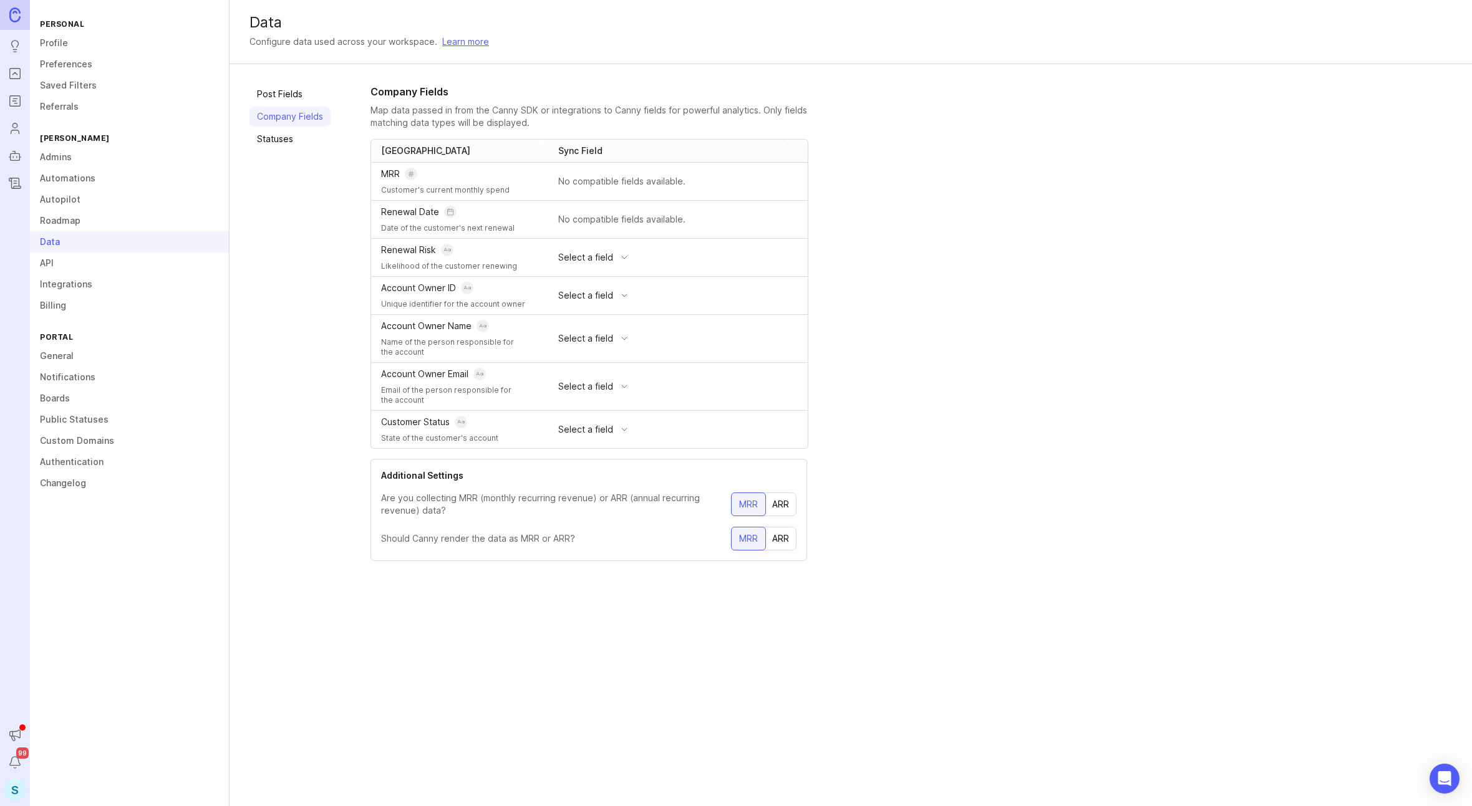
click at [589, 345] on span "Select a field" at bounding box center [585, 339] width 55 height 14
click at [286, 316] on div "Post Fields Company Fields Statuses" at bounding box center [289, 332] width 81 height 497
click at [602, 340] on span "Select a field" at bounding box center [585, 339] width 55 height 14
click at [997, 282] on div "Company Fields Map data passed in from the Canny SDK or integrations to Canny f…" at bounding box center [910, 332] width 1081 height 497
click at [285, 89] on link "Post Fields" at bounding box center [289, 94] width 81 height 20
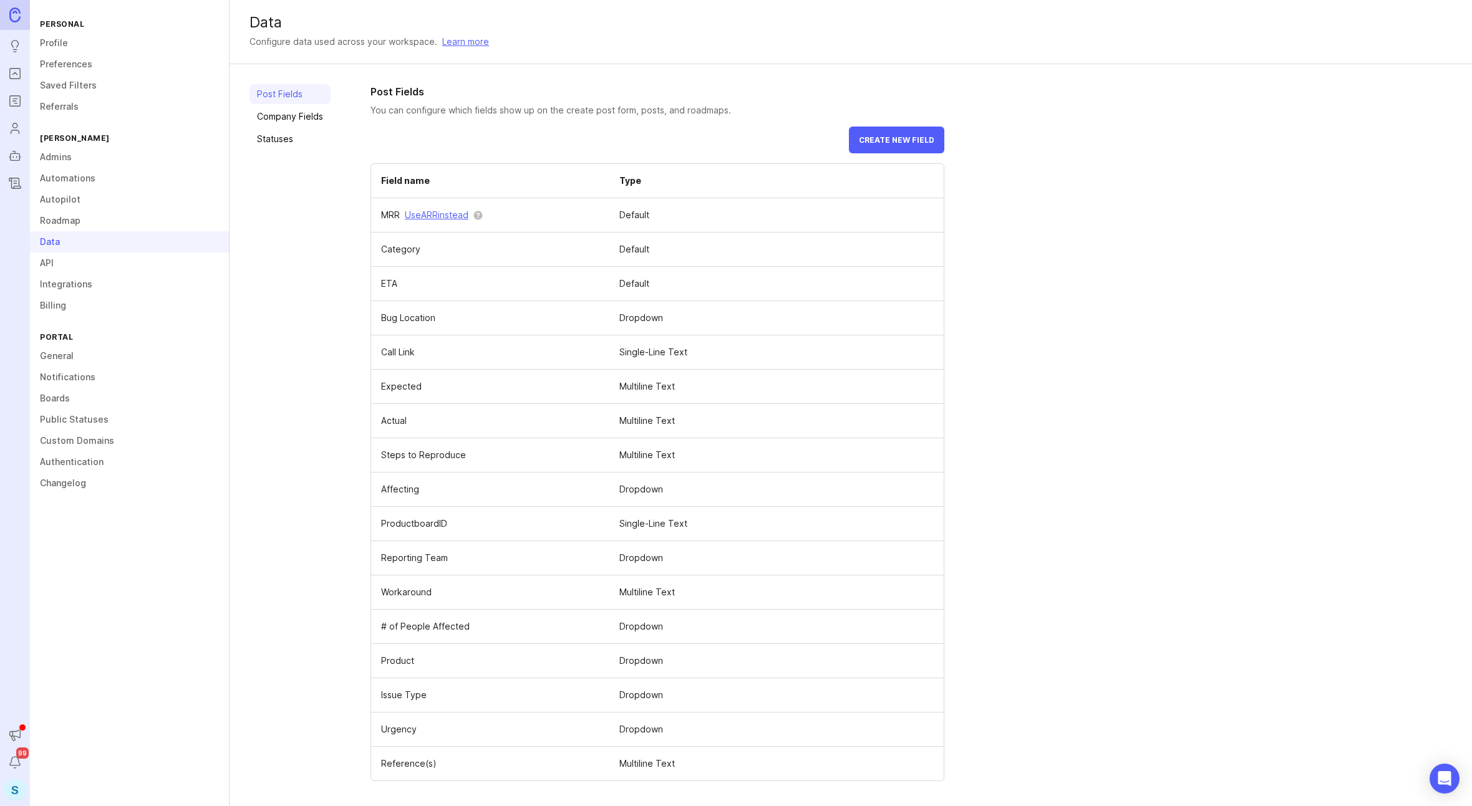
click at [80, 222] on link "Roadmap" at bounding box center [129, 220] width 199 height 21
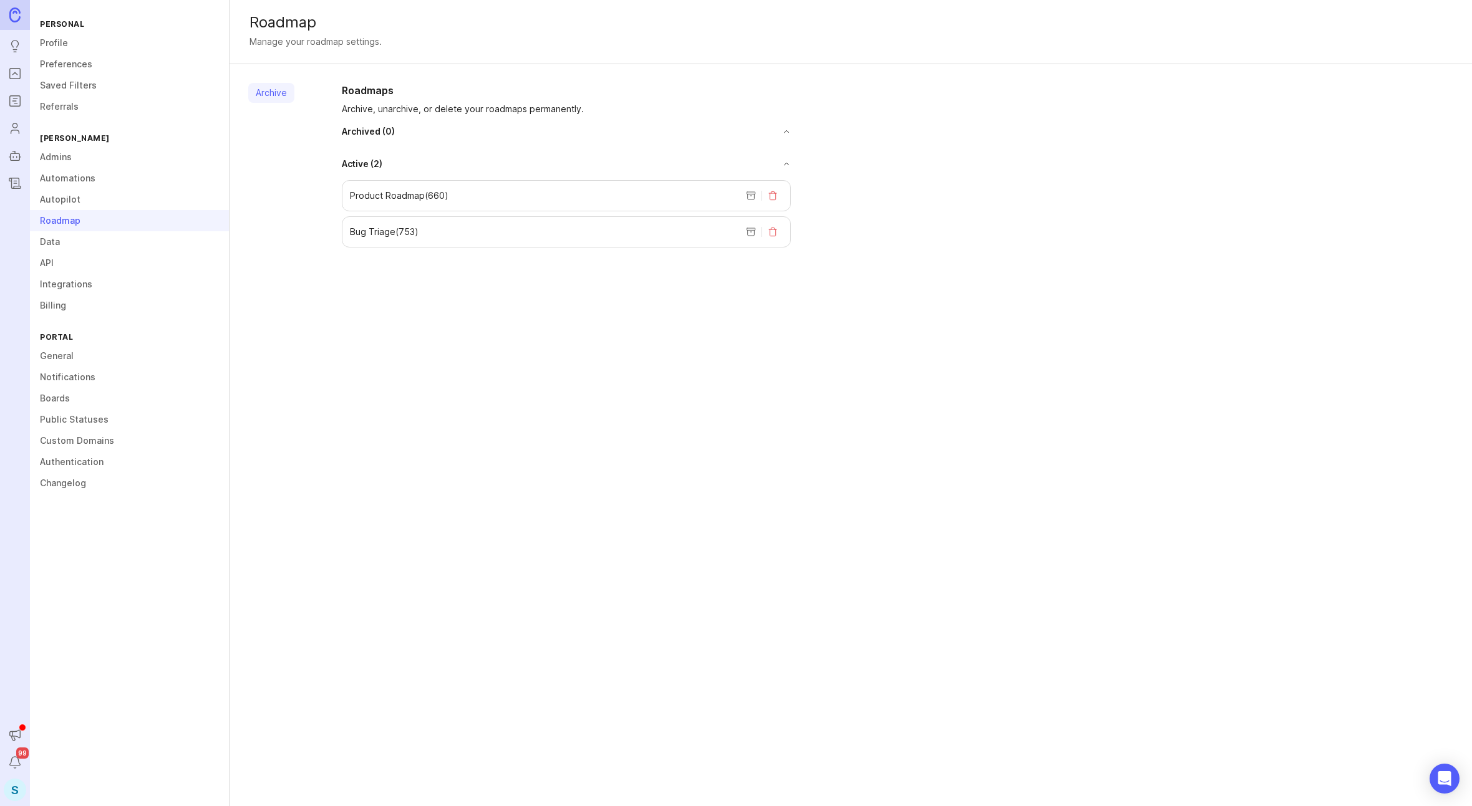
click at [74, 205] on link "Autopilot" at bounding box center [129, 199] width 199 height 21
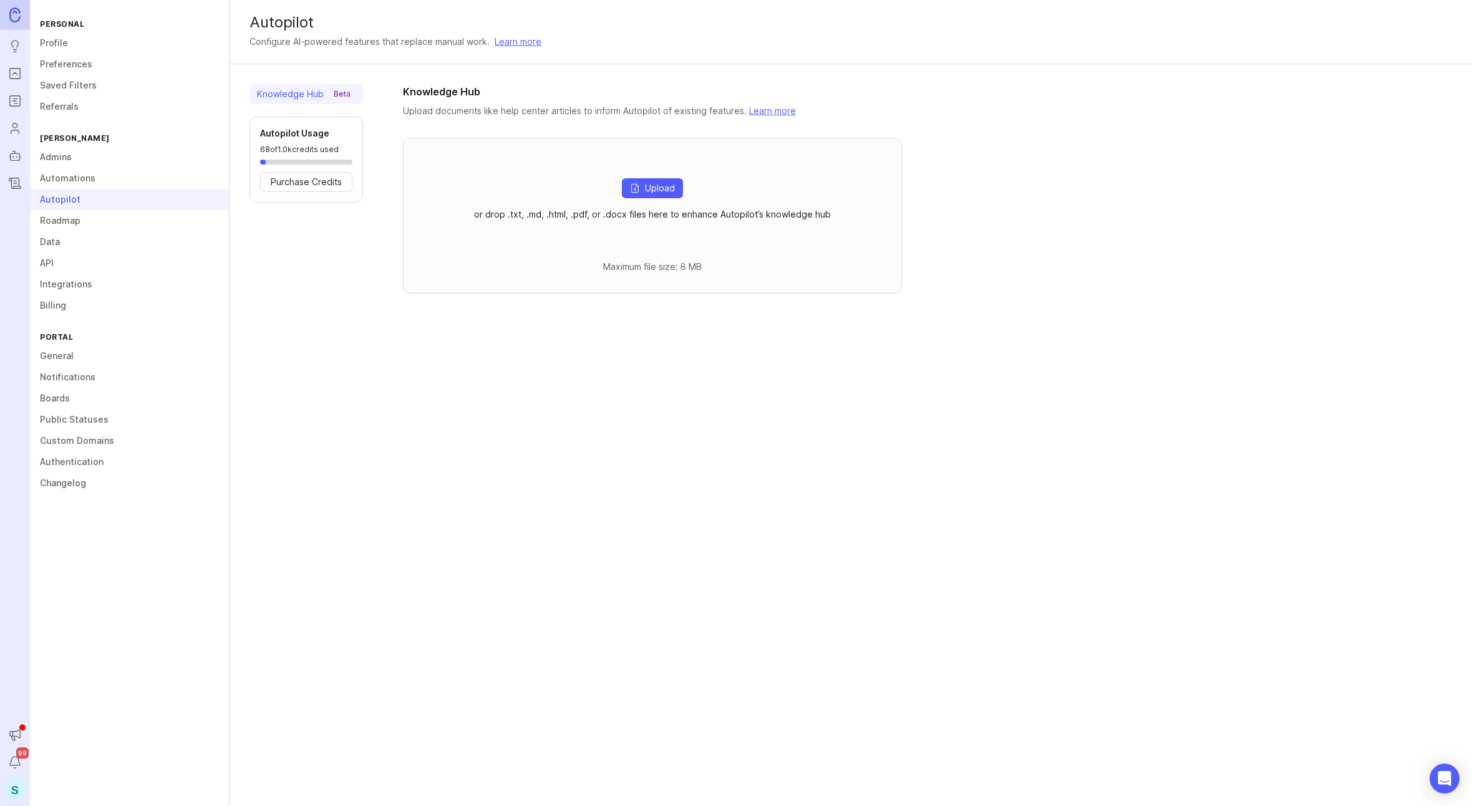
click at [75, 219] on link "Roadmap" at bounding box center [129, 220] width 199 height 21
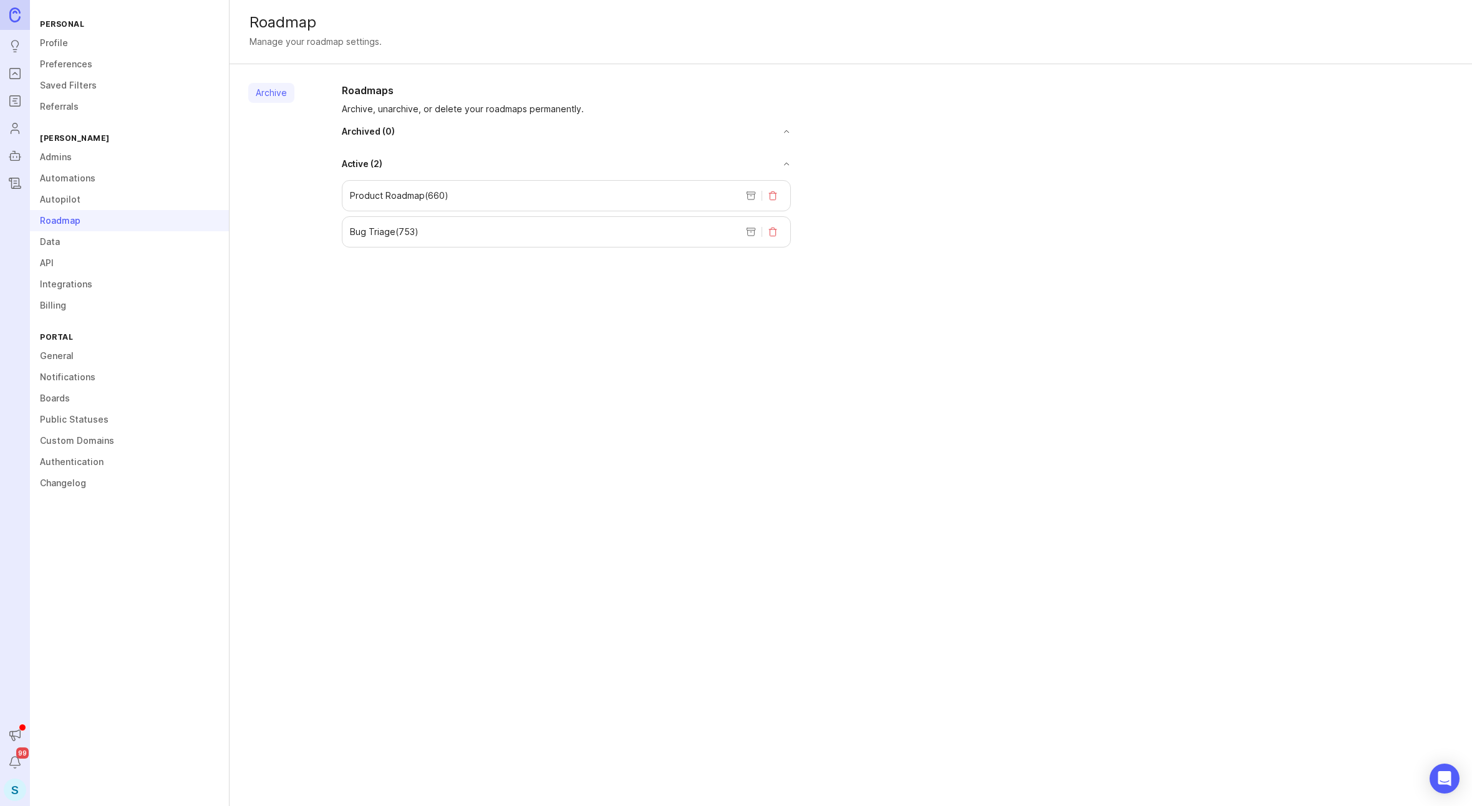
click at [76, 197] on link "Autopilot" at bounding box center [129, 199] width 199 height 21
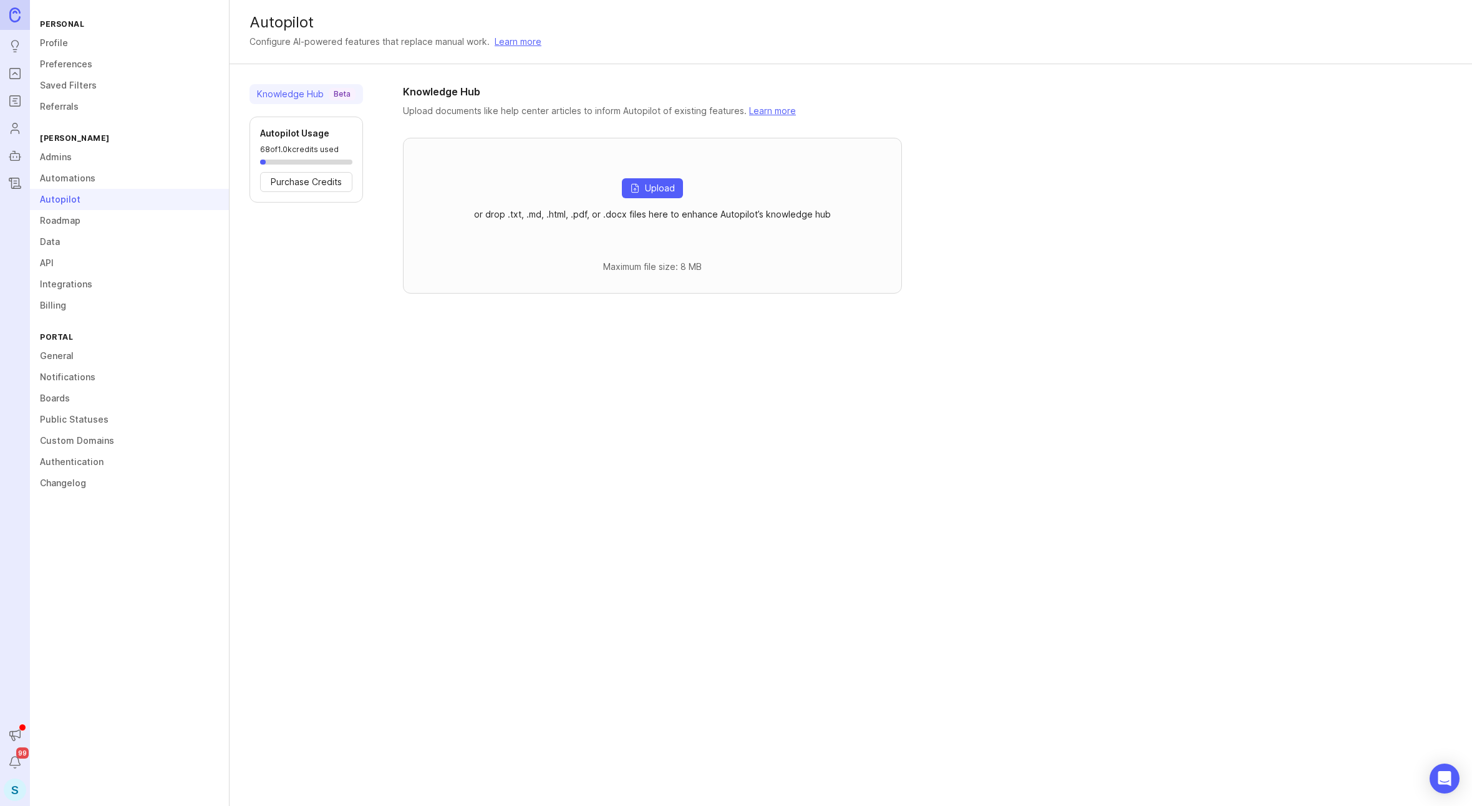
click at [80, 183] on link "Automations" at bounding box center [129, 178] width 199 height 21
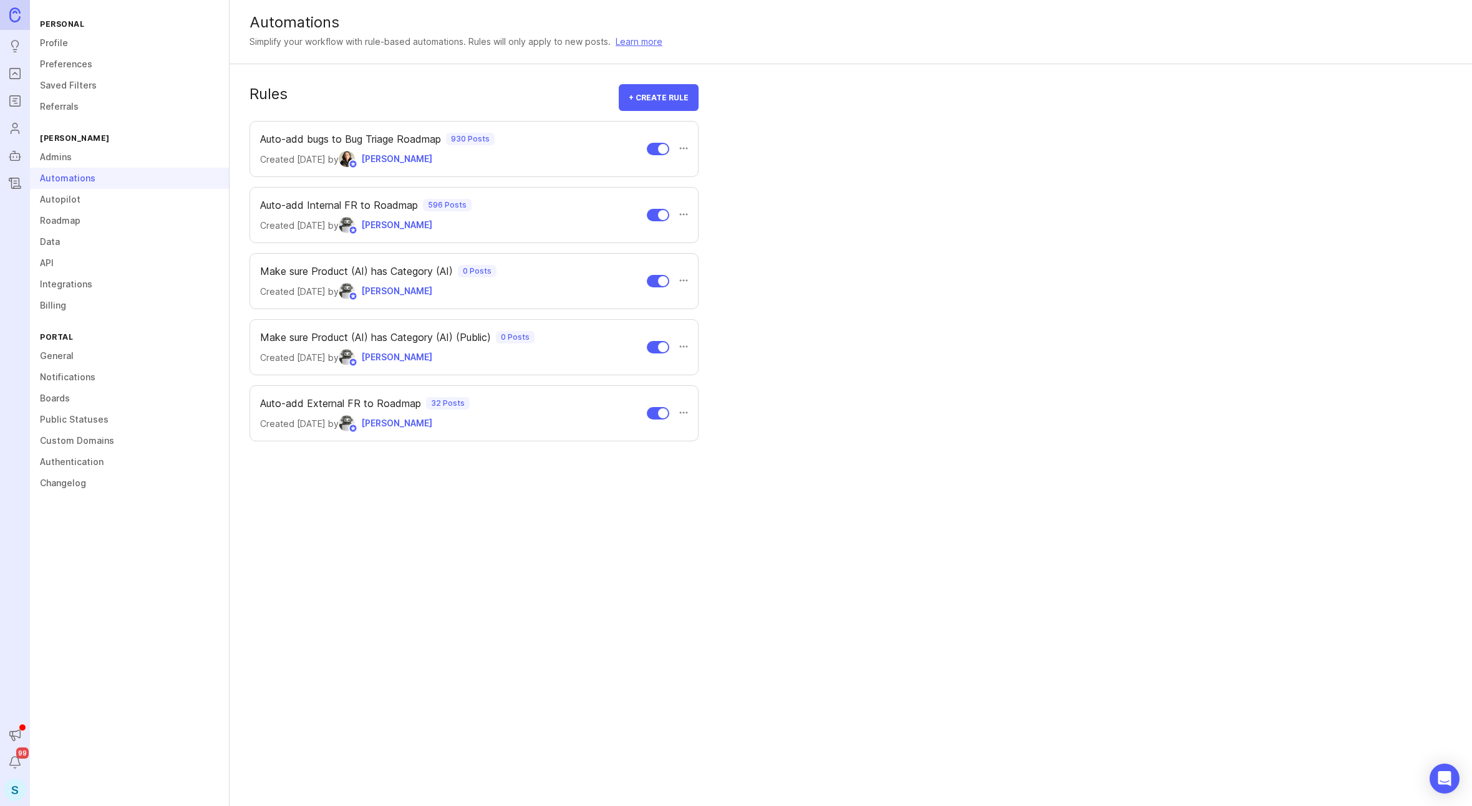
click at [84, 161] on link "Admins" at bounding box center [129, 157] width 199 height 21
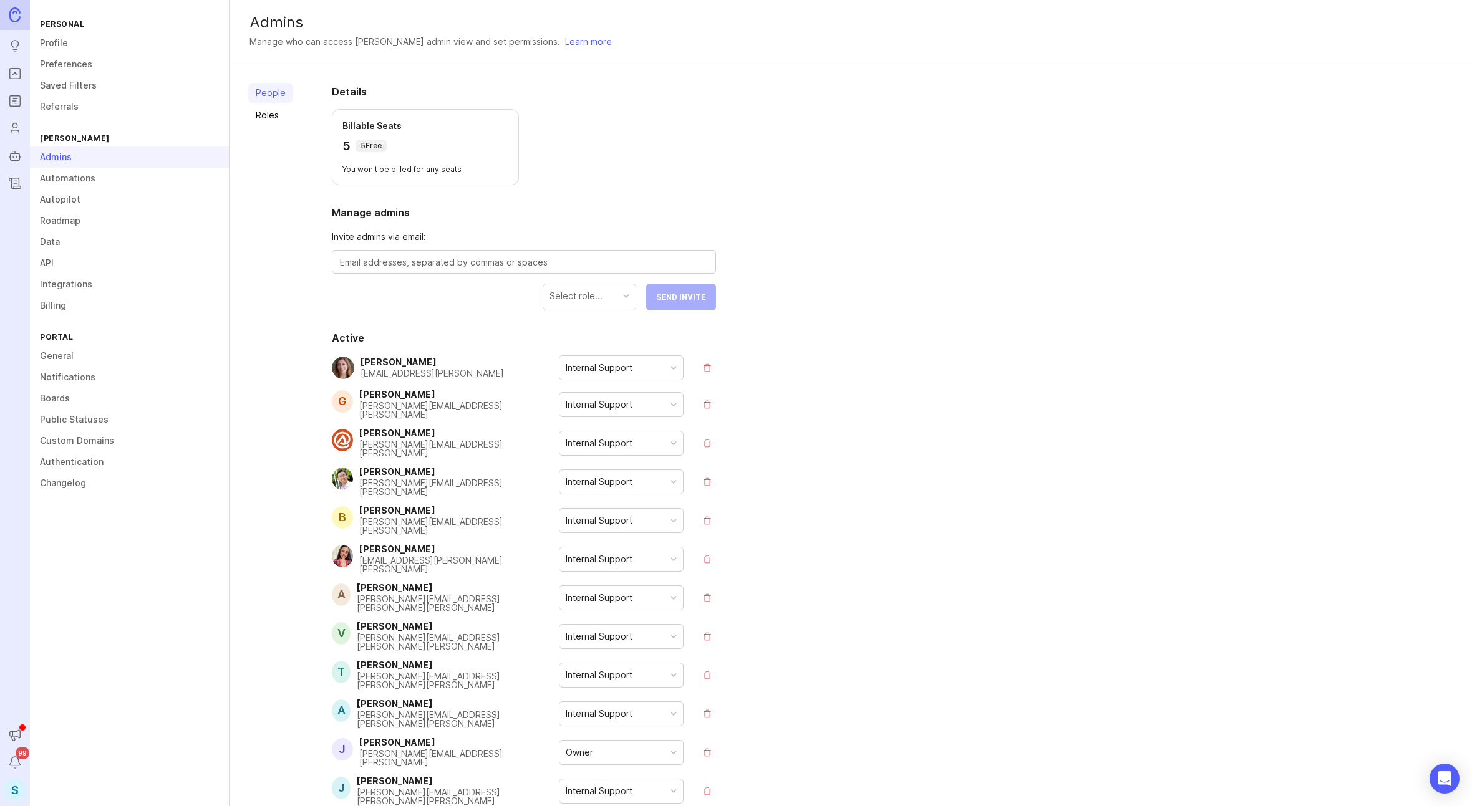
click at [85, 174] on link "Automations" at bounding box center [129, 178] width 199 height 21
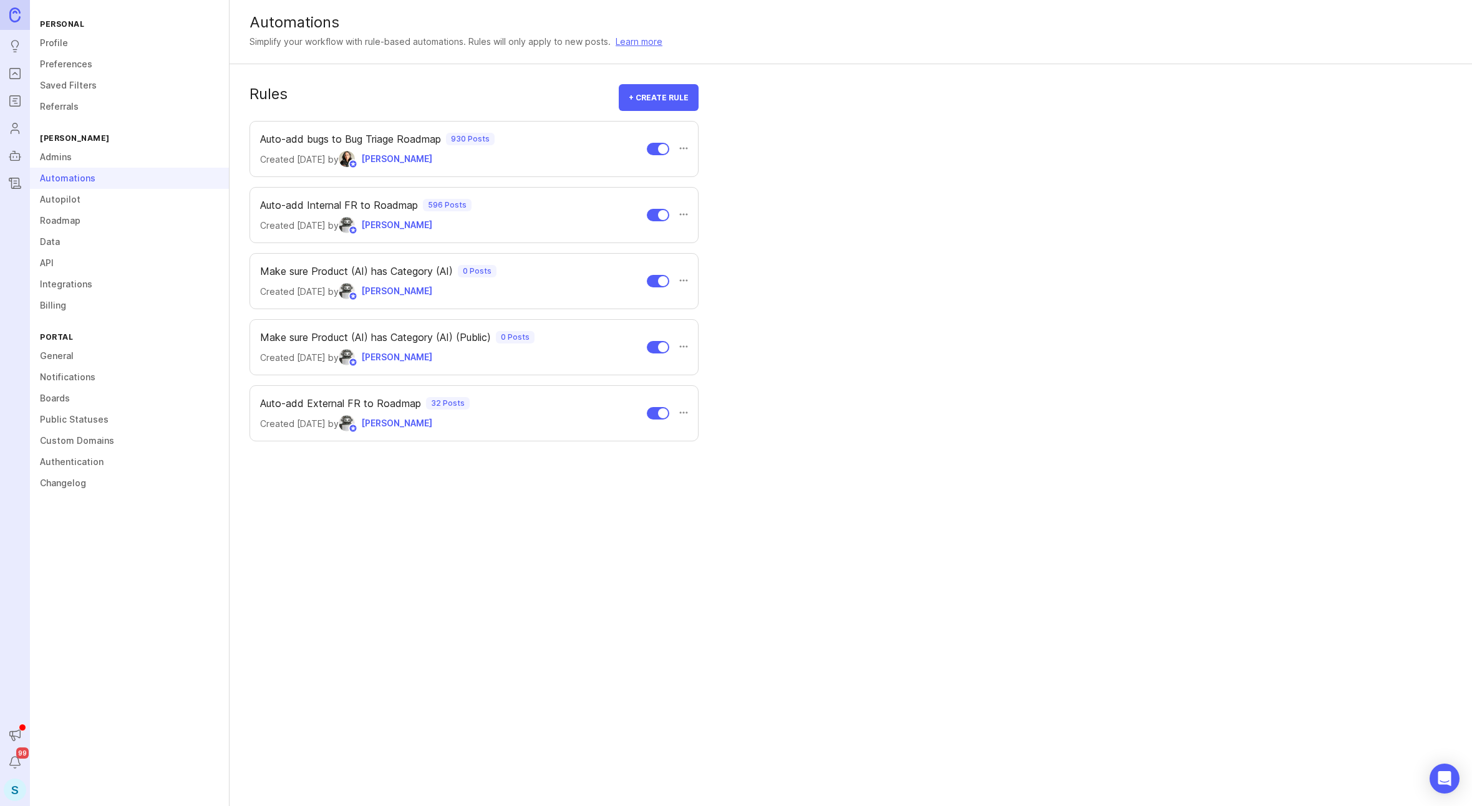
click at [78, 460] on link "Authentication" at bounding box center [129, 462] width 199 height 21
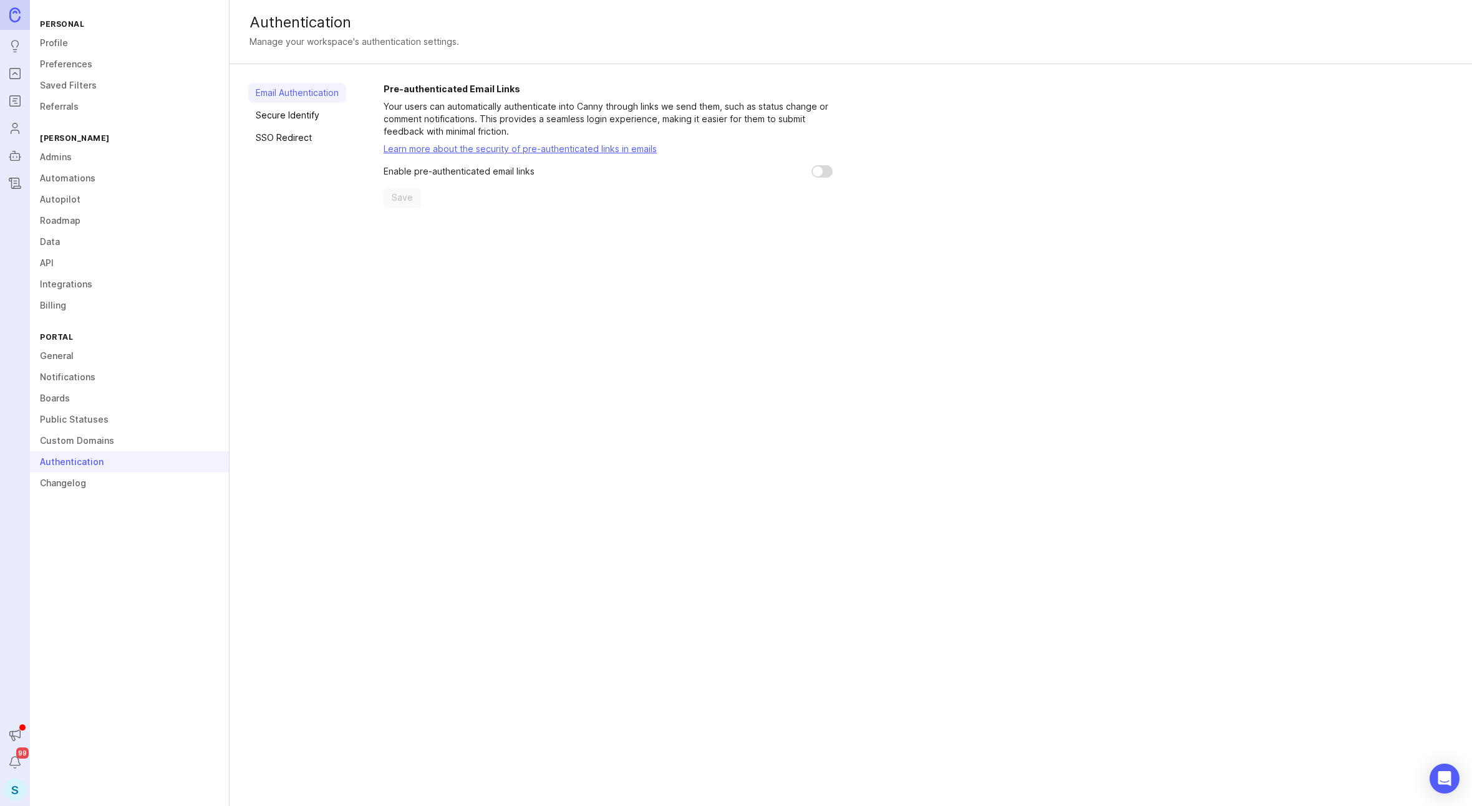
click at [80, 443] on link "Custom Domains" at bounding box center [129, 440] width 199 height 21
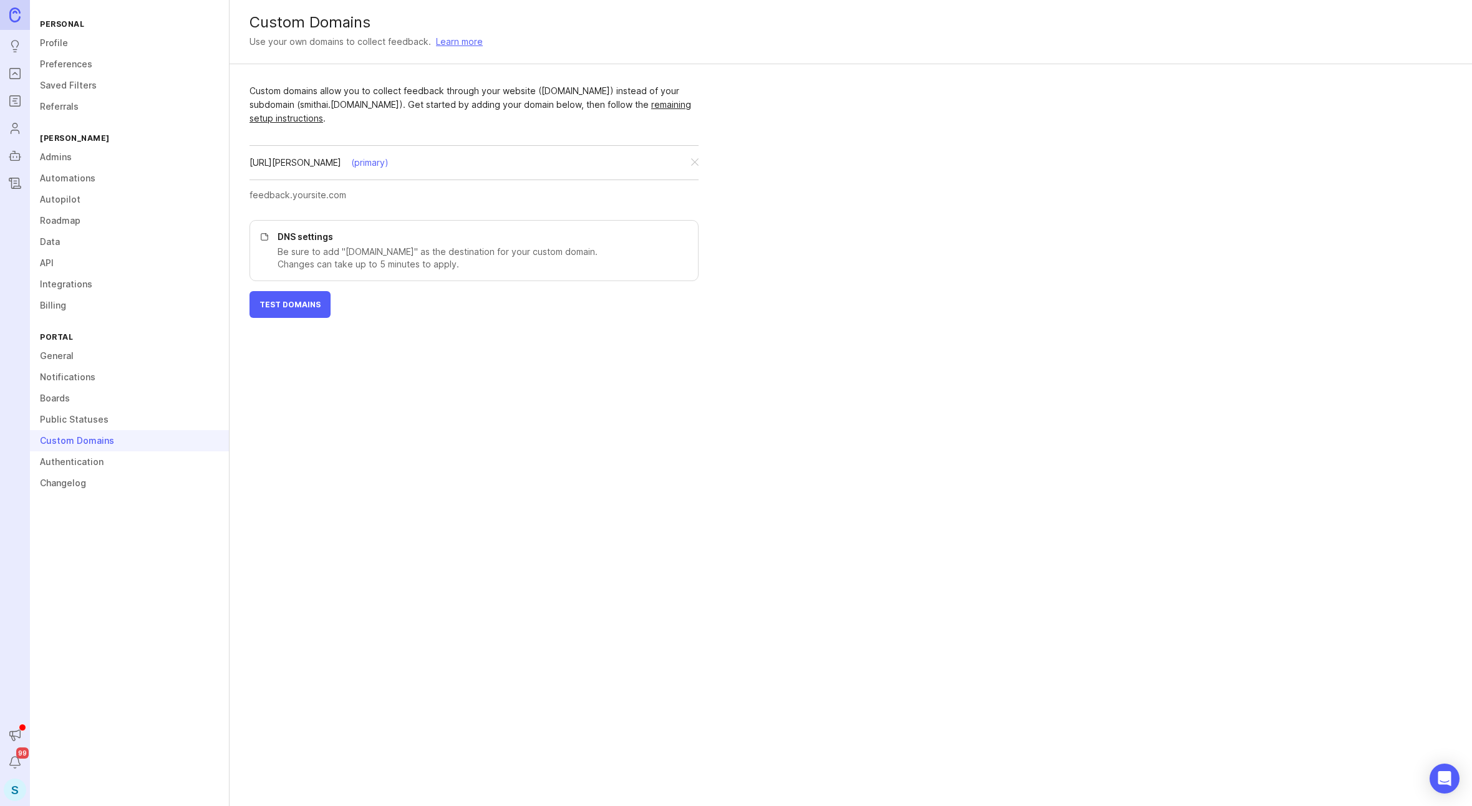
click at [85, 424] on link "Public Statuses" at bounding box center [129, 419] width 199 height 21
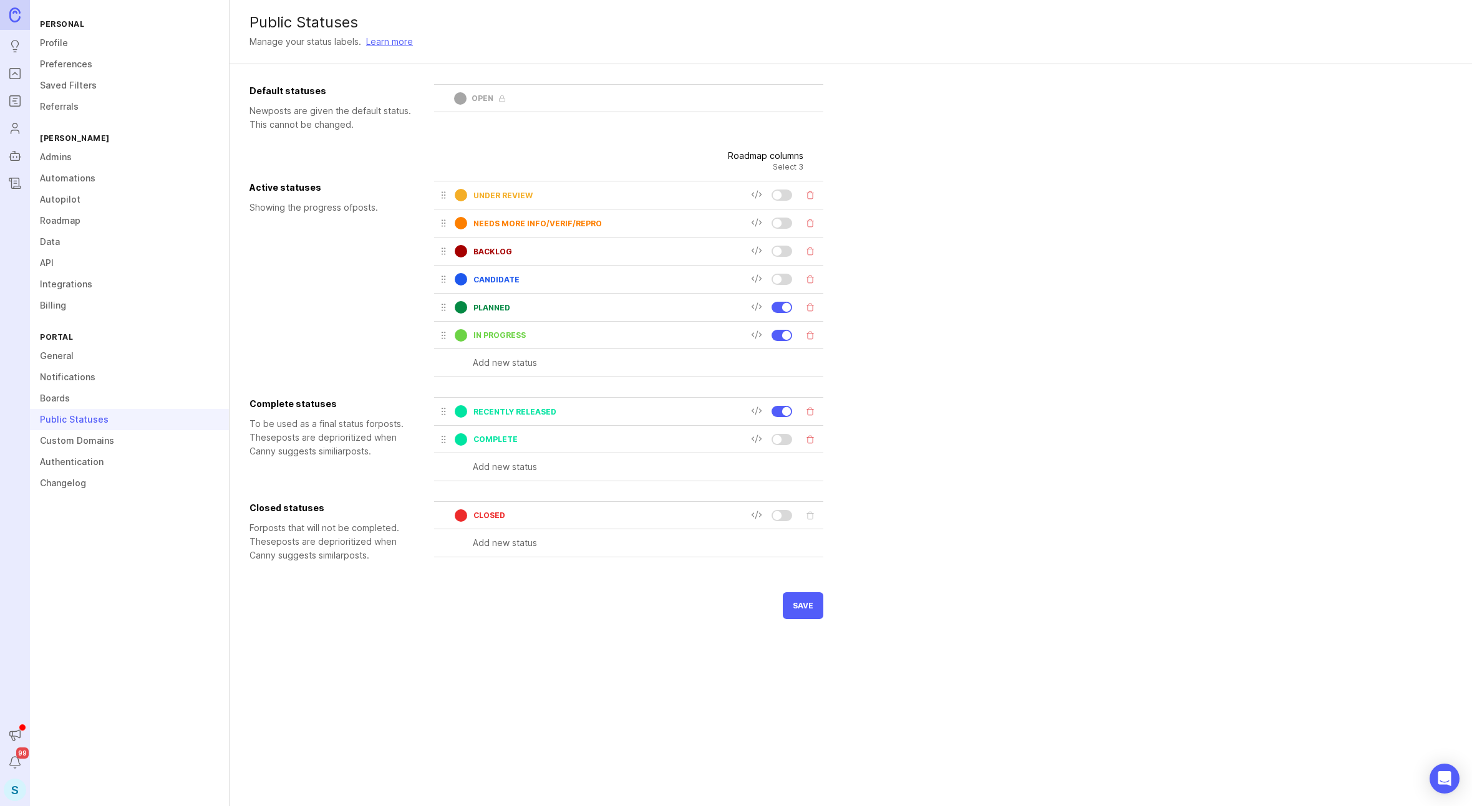
click at [84, 448] on link "Custom Domains" at bounding box center [129, 440] width 199 height 21
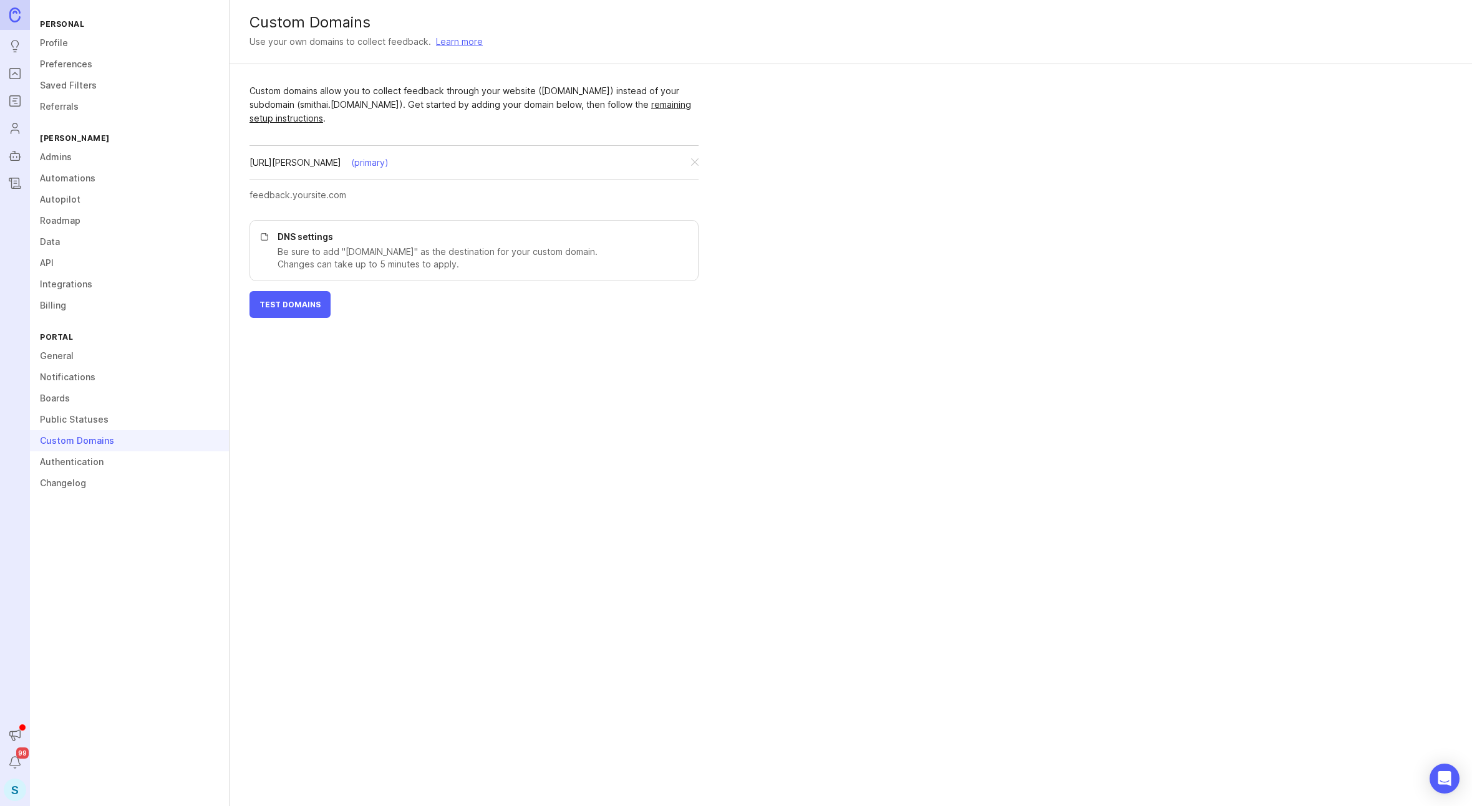
click at [74, 419] on link "Public Statuses" at bounding box center [129, 419] width 199 height 21
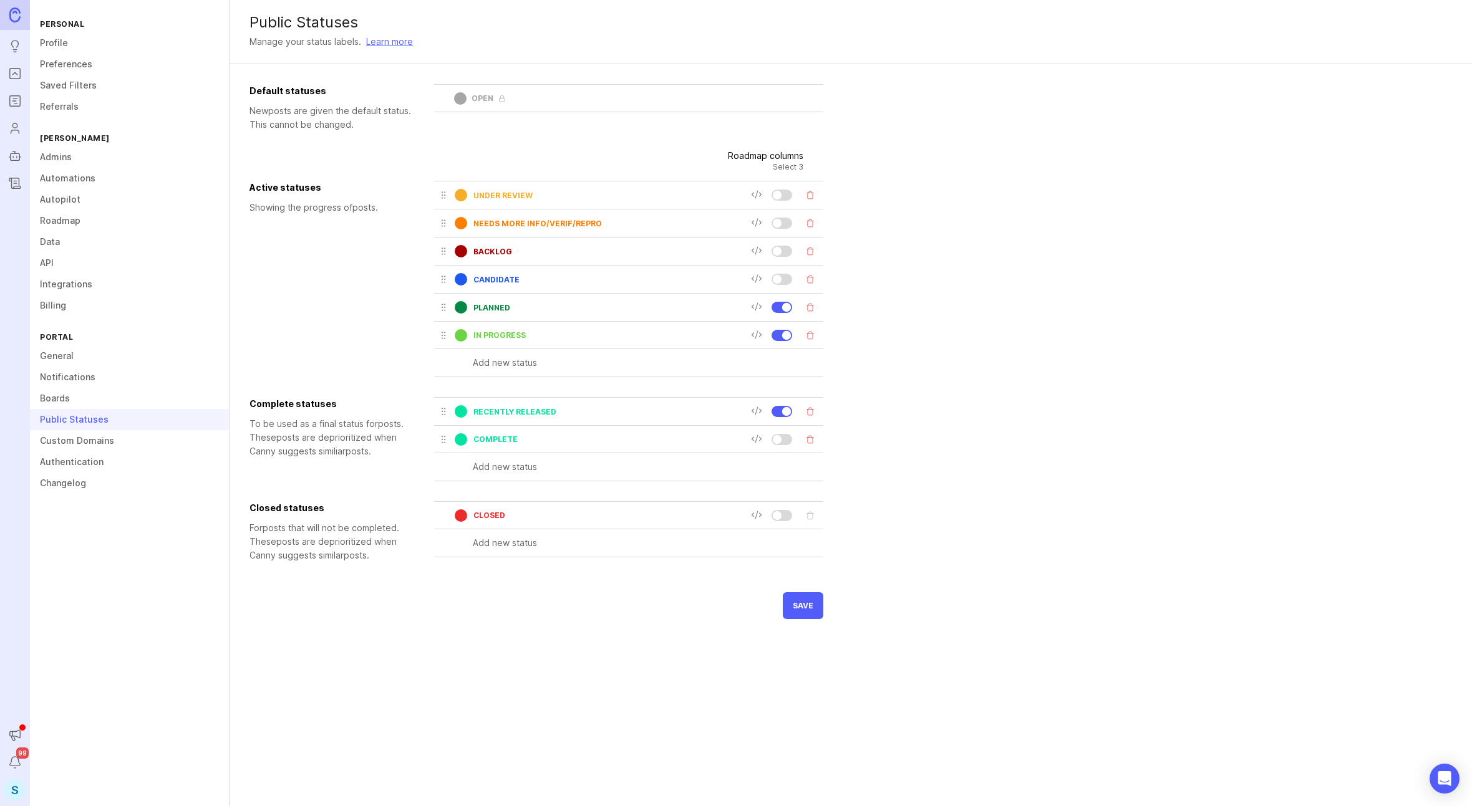
click at [74, 403] on link "Boards" at bounding box center [129, 398] width 199 height 21
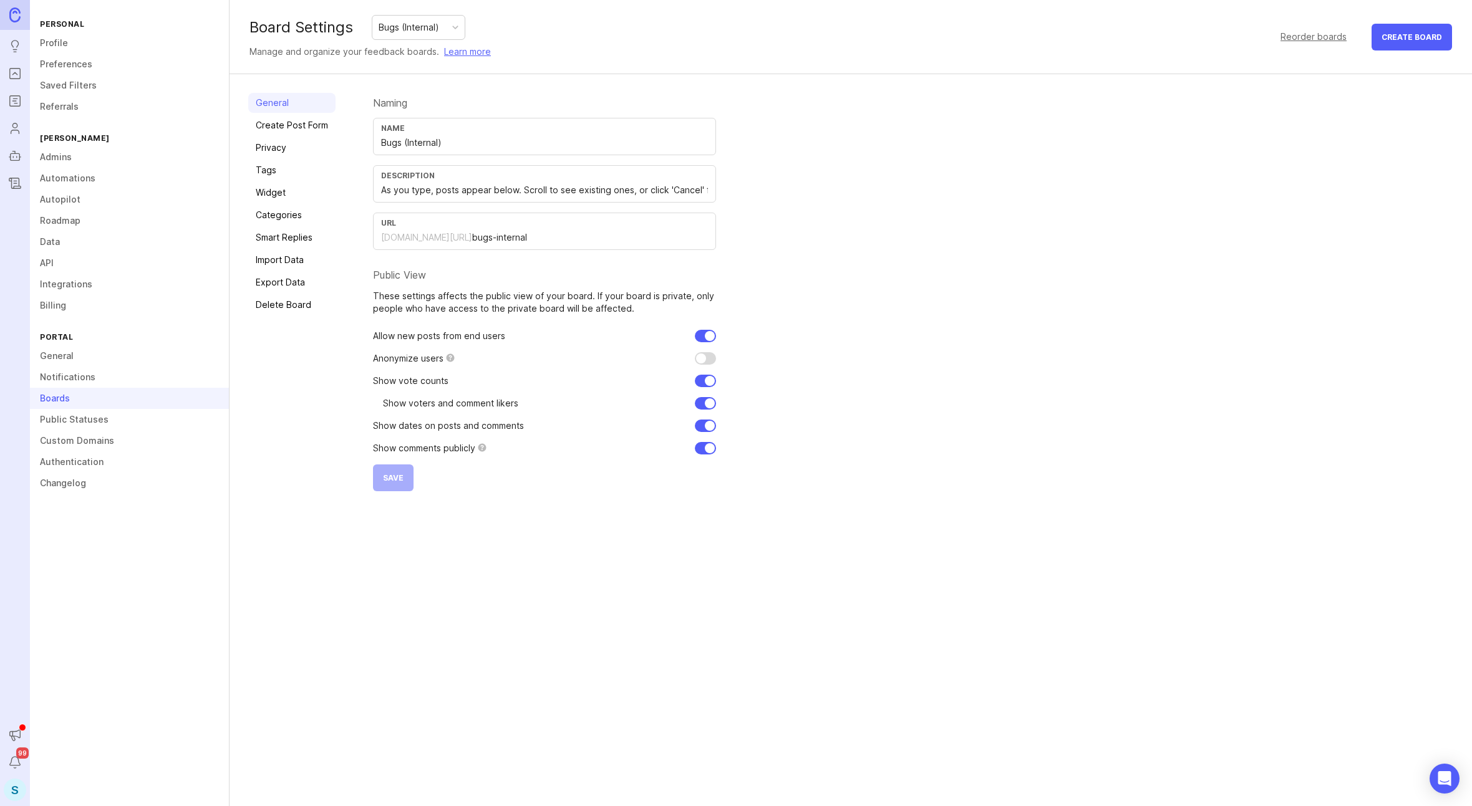
click at [75, 381] on link "Notifications" at bounding box center [129, 377] width 199 height 21
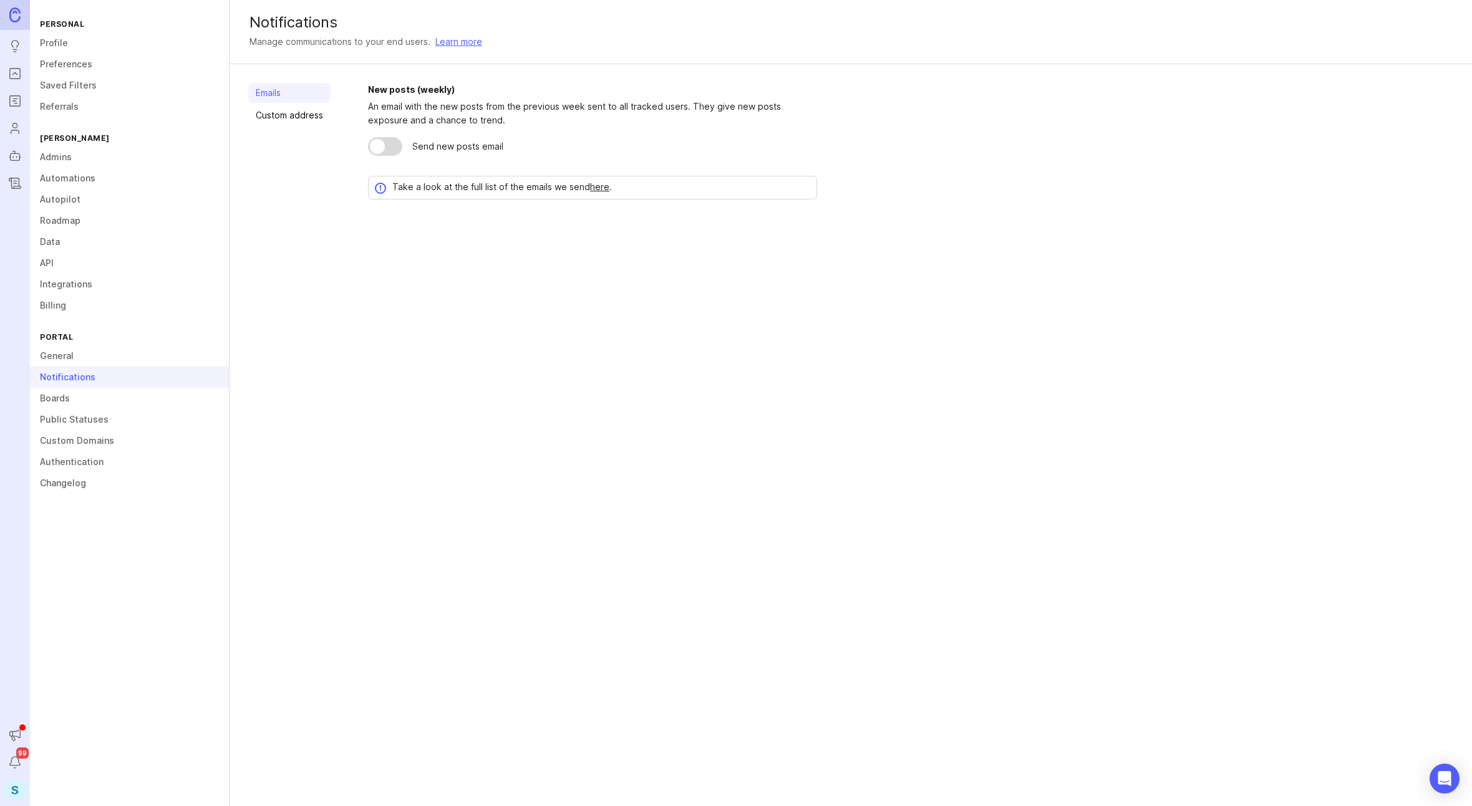
click at [74, 357] on link "General" at bounding box center [129, 356] width 199 height 21
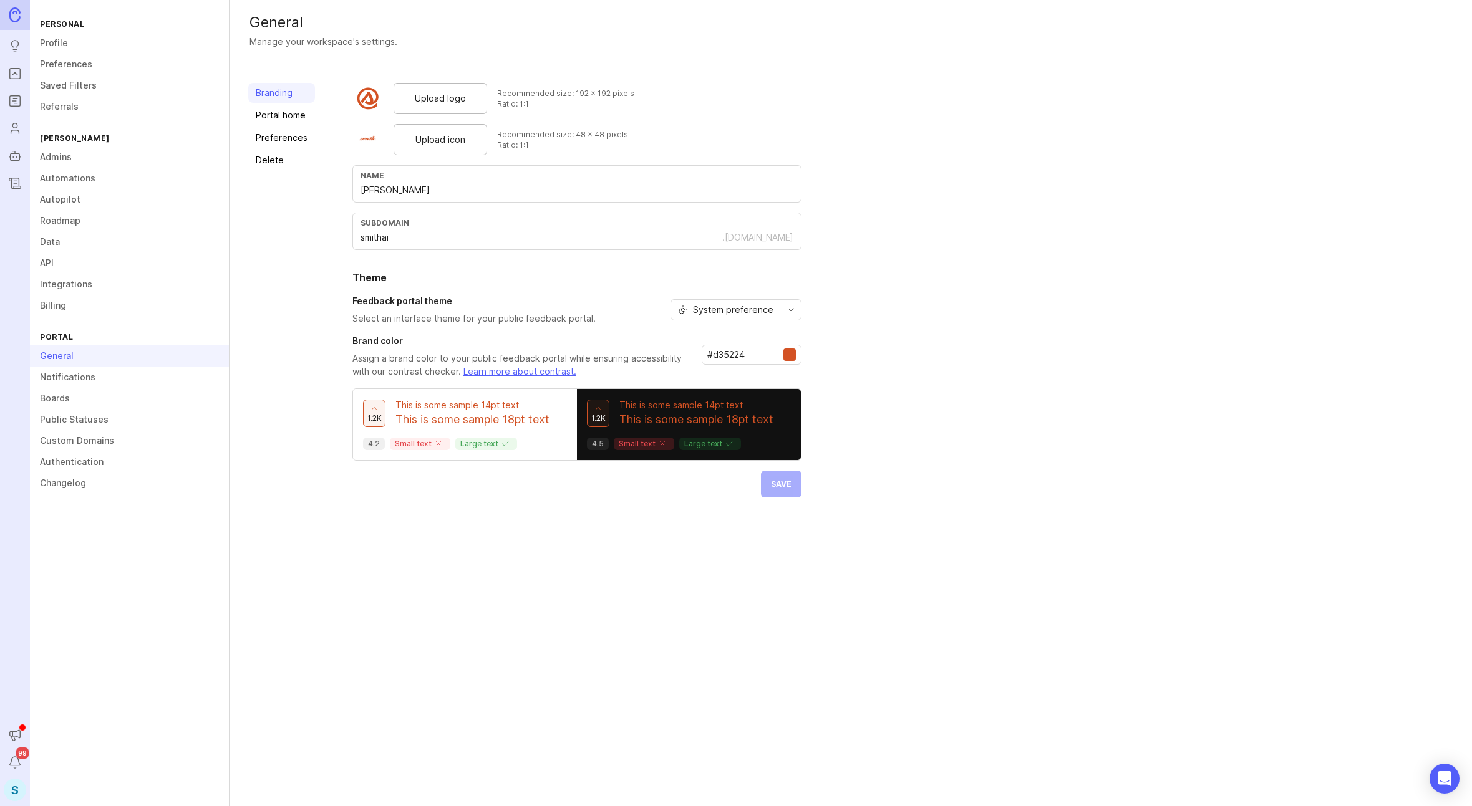
click at [74, 379] on link "Notifications" at bounding box center [129, 377] width 199 height 21
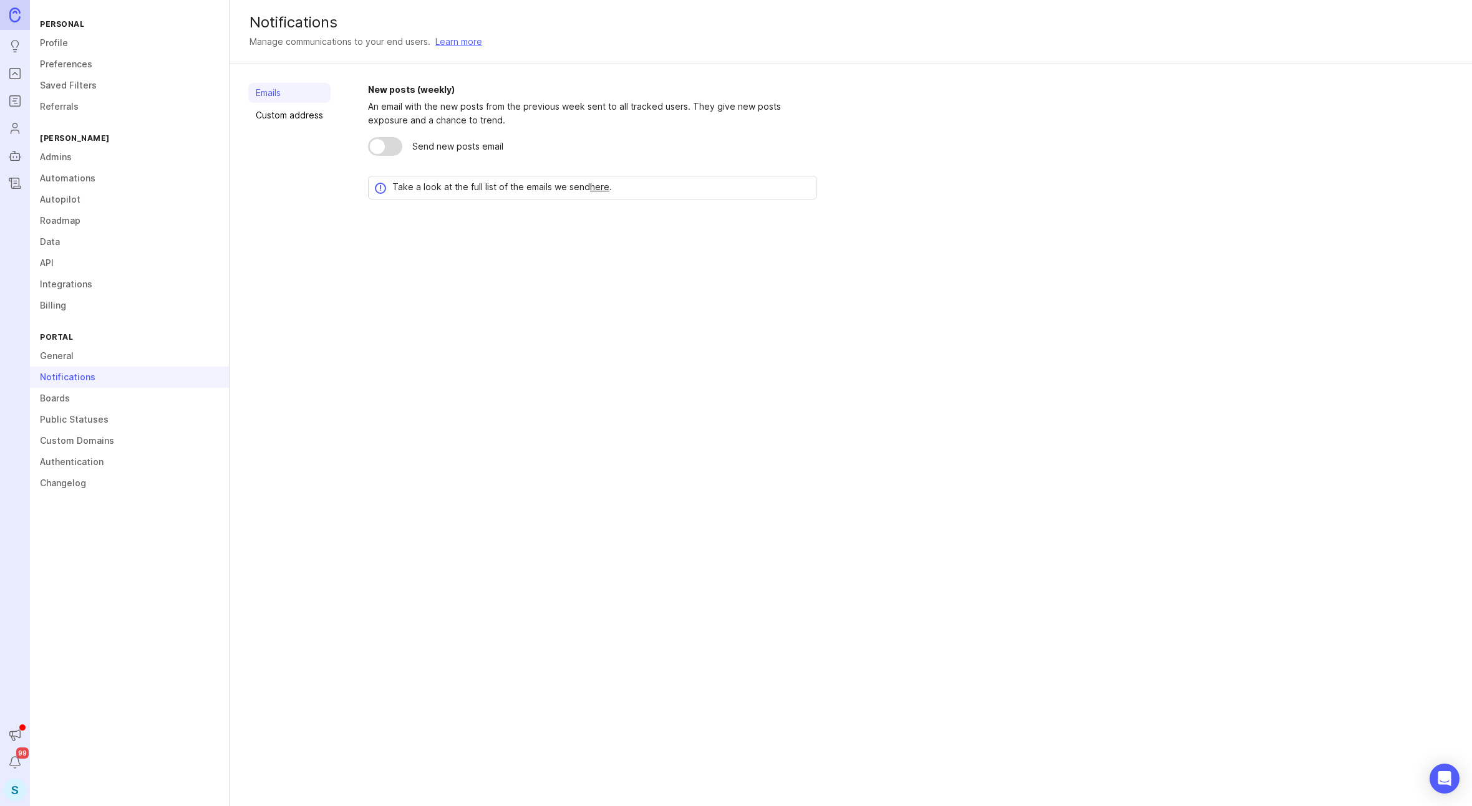
click at [74, 360] on link "General" at bounding box center [129, 356] width 199 height 21
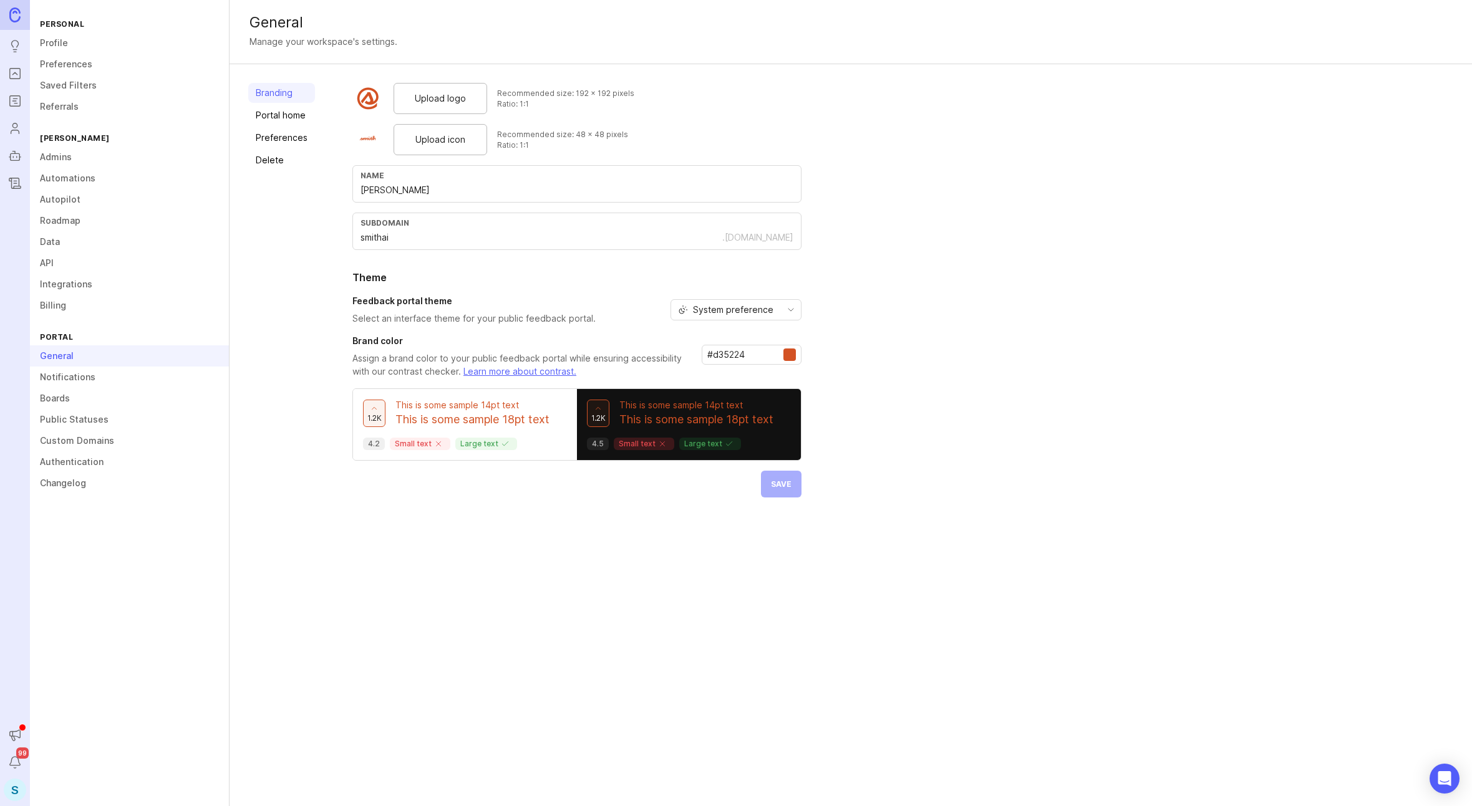
click at [251, 138] on link "Preferences" at bounding box center [281, 138] width 67 height 20
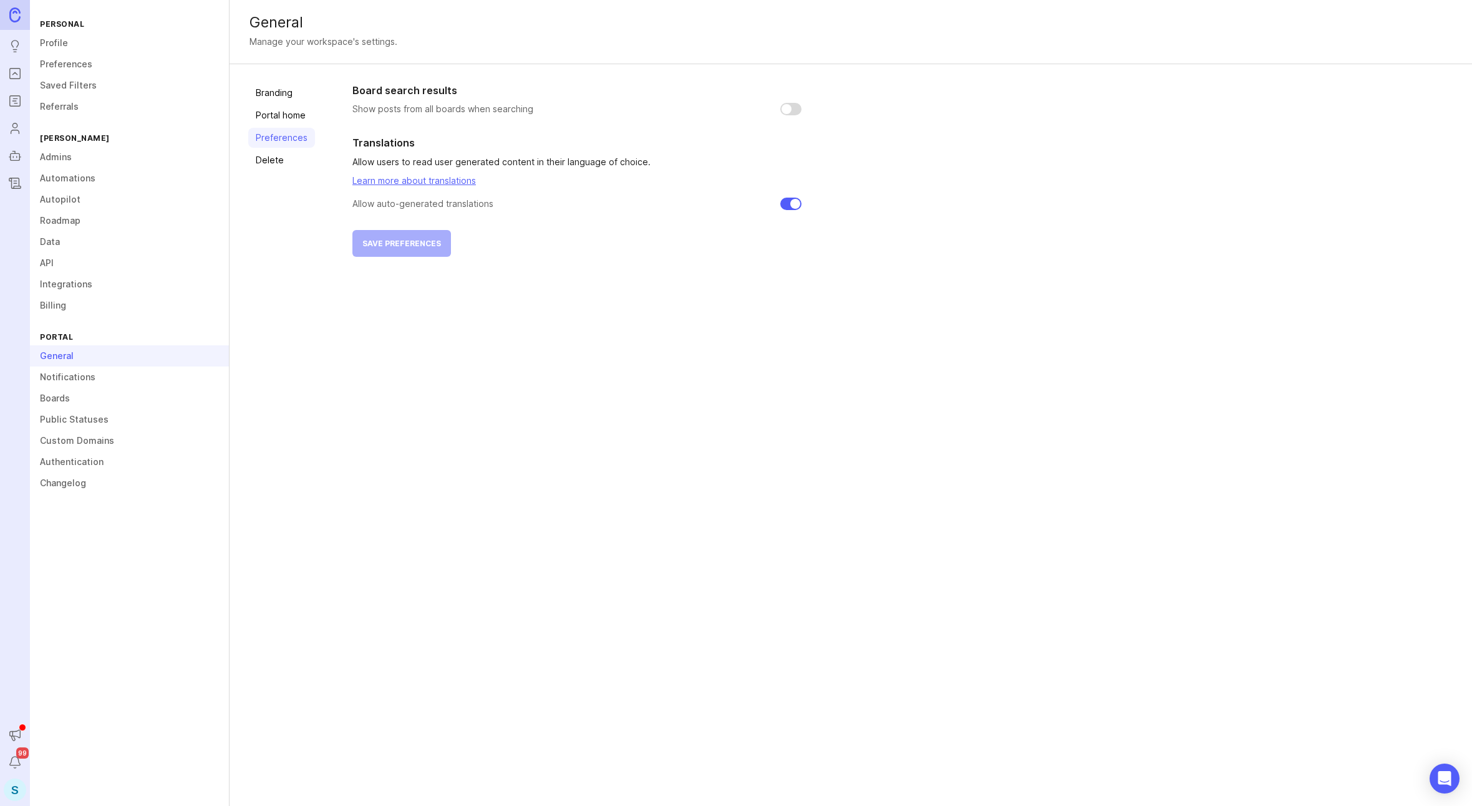
click at [79, 221] on link "Roadmap" at bounding box center [129, 220] width 199 height 21
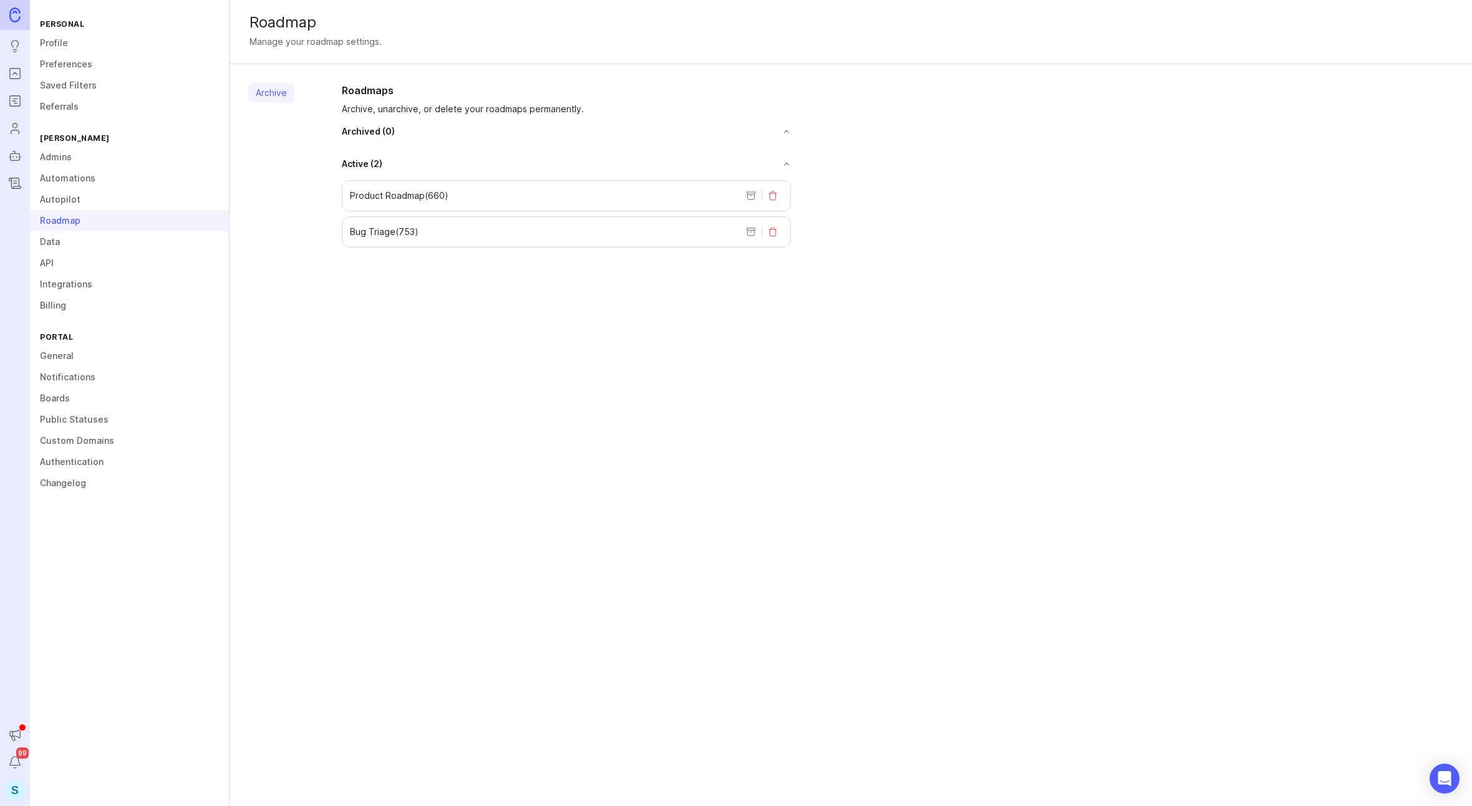
click at [79, 243] on link "Data" at bounding box center [129, 241] width 199 height 21
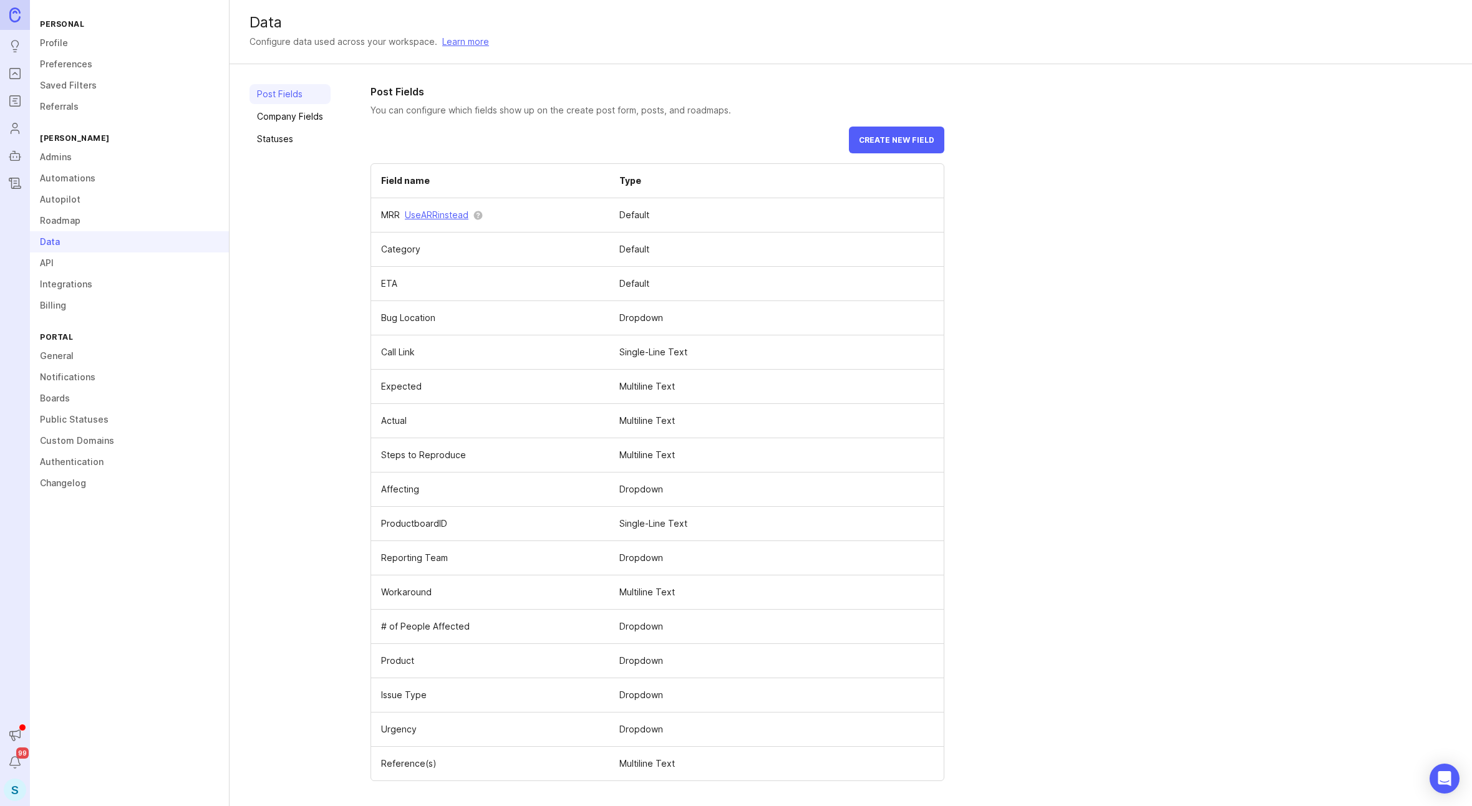
click at [69, 260] on link "API" at bounding box center [129, 263] width 199 height 21
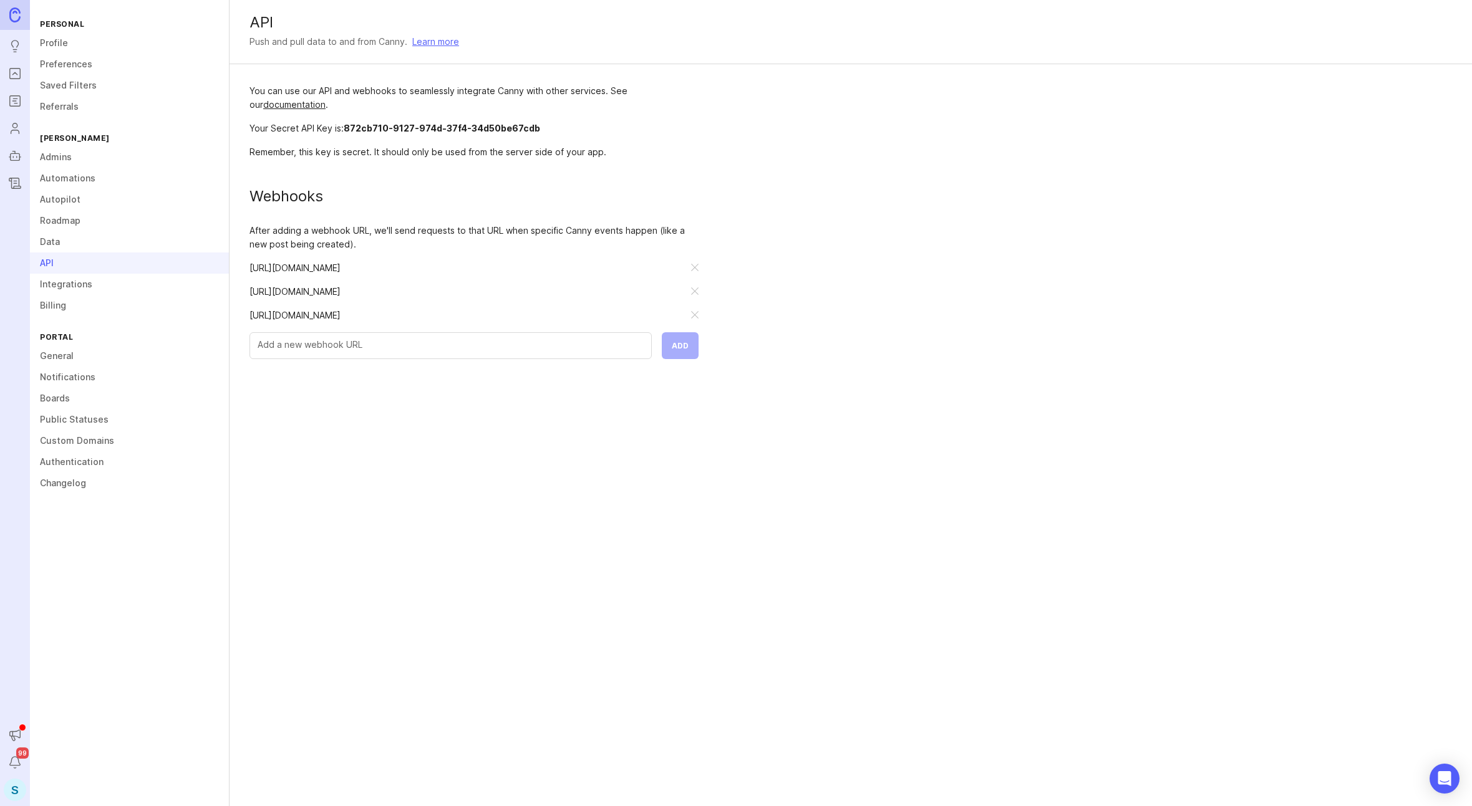
click at [69, 243] on link "Data" at bounding box center [129, 241] width 199 height 21
